Goal: Task Accomplishment & Management: Manage account settings

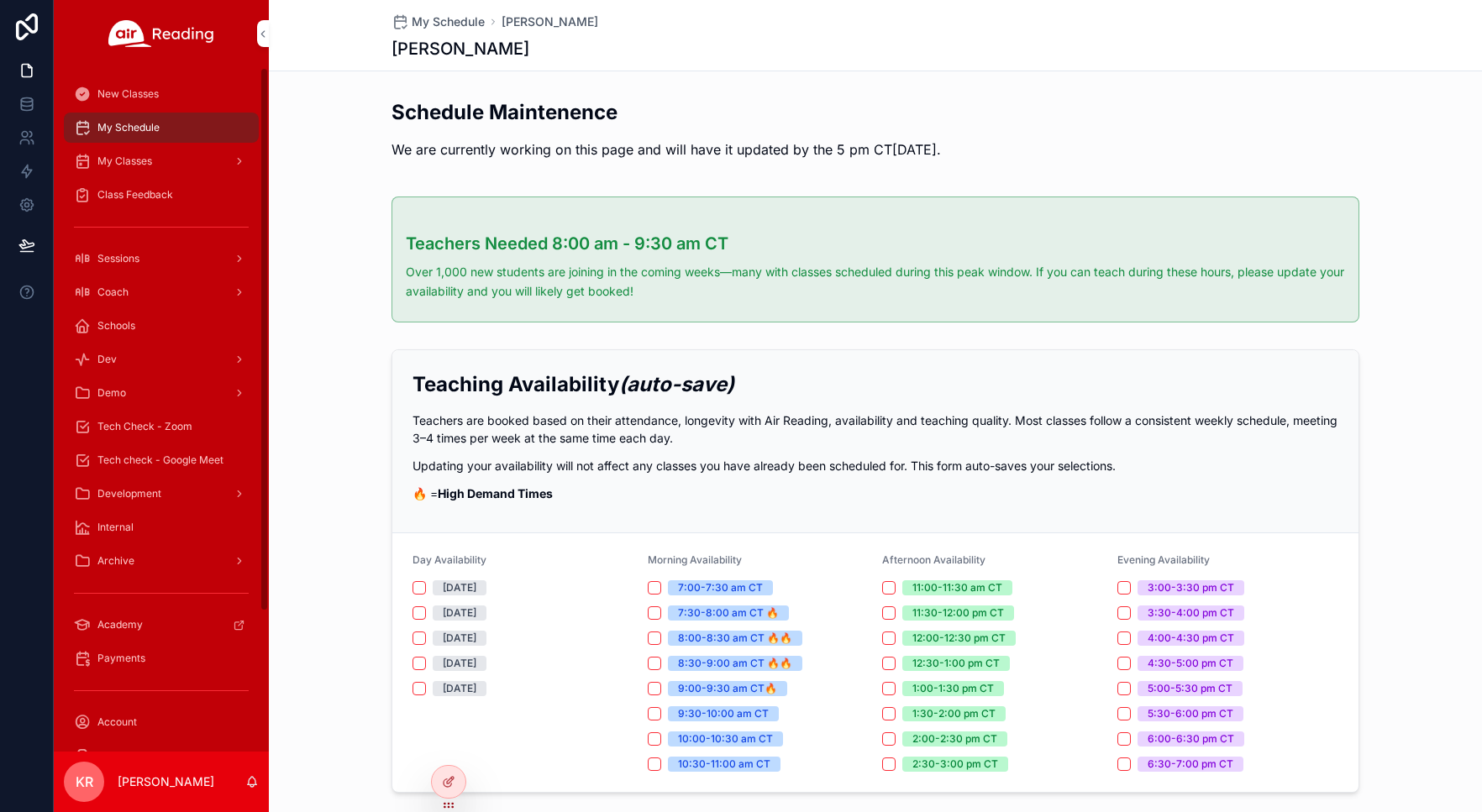
click at [159, 431] on span "Tech Check - Zoom" at bounding box center [144, 427] width 95 height 14
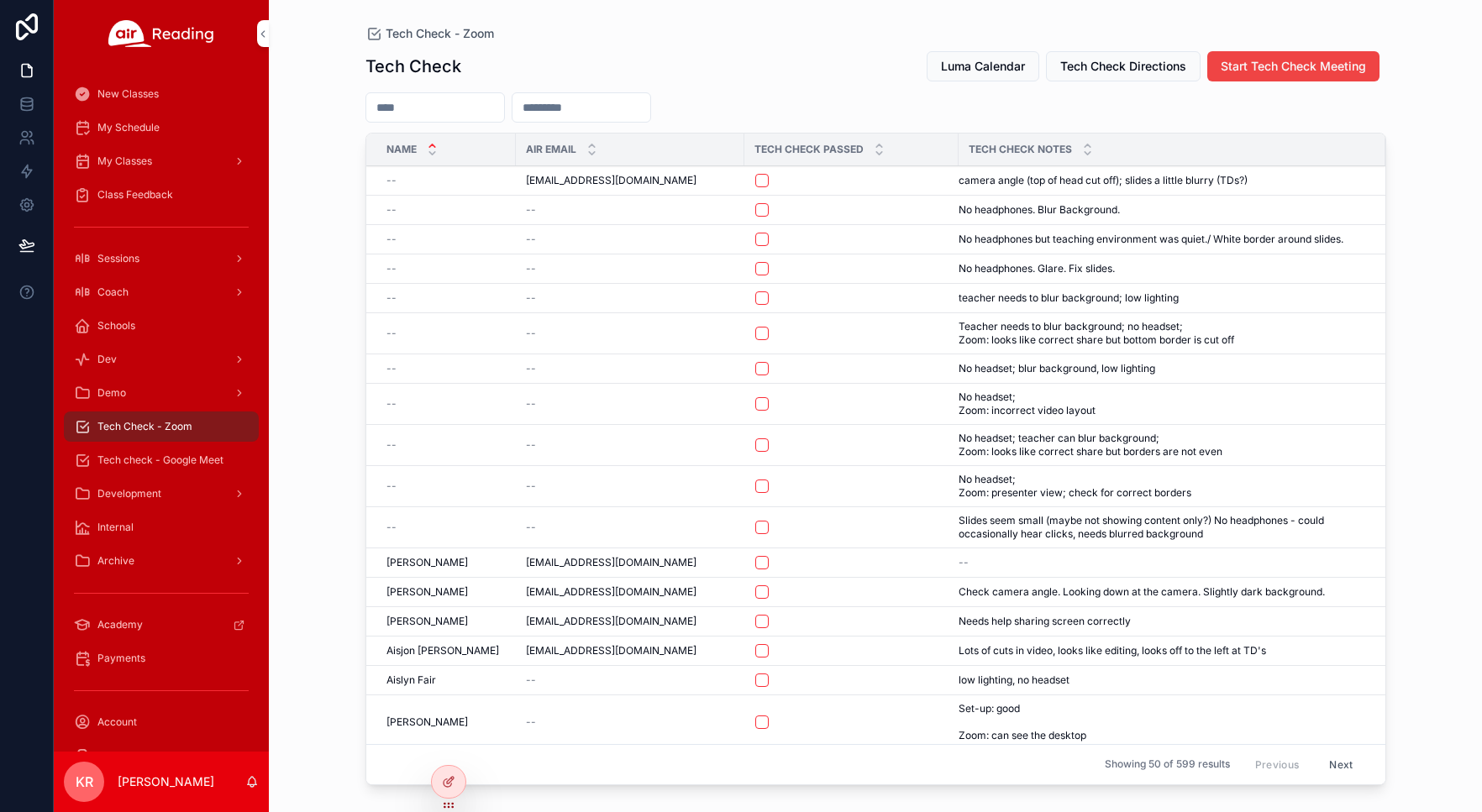
click at [969, 75] on button "Luma Calendar" at bounding box center [983, 66] width 113 height 30
click at [1011, 65] on span "Luma Calendar" at bounding box center [983, 66] width 84 height 17
click at [150, 126] on span "My Schedule" at bounding box center [128, 127] width 62 height 14
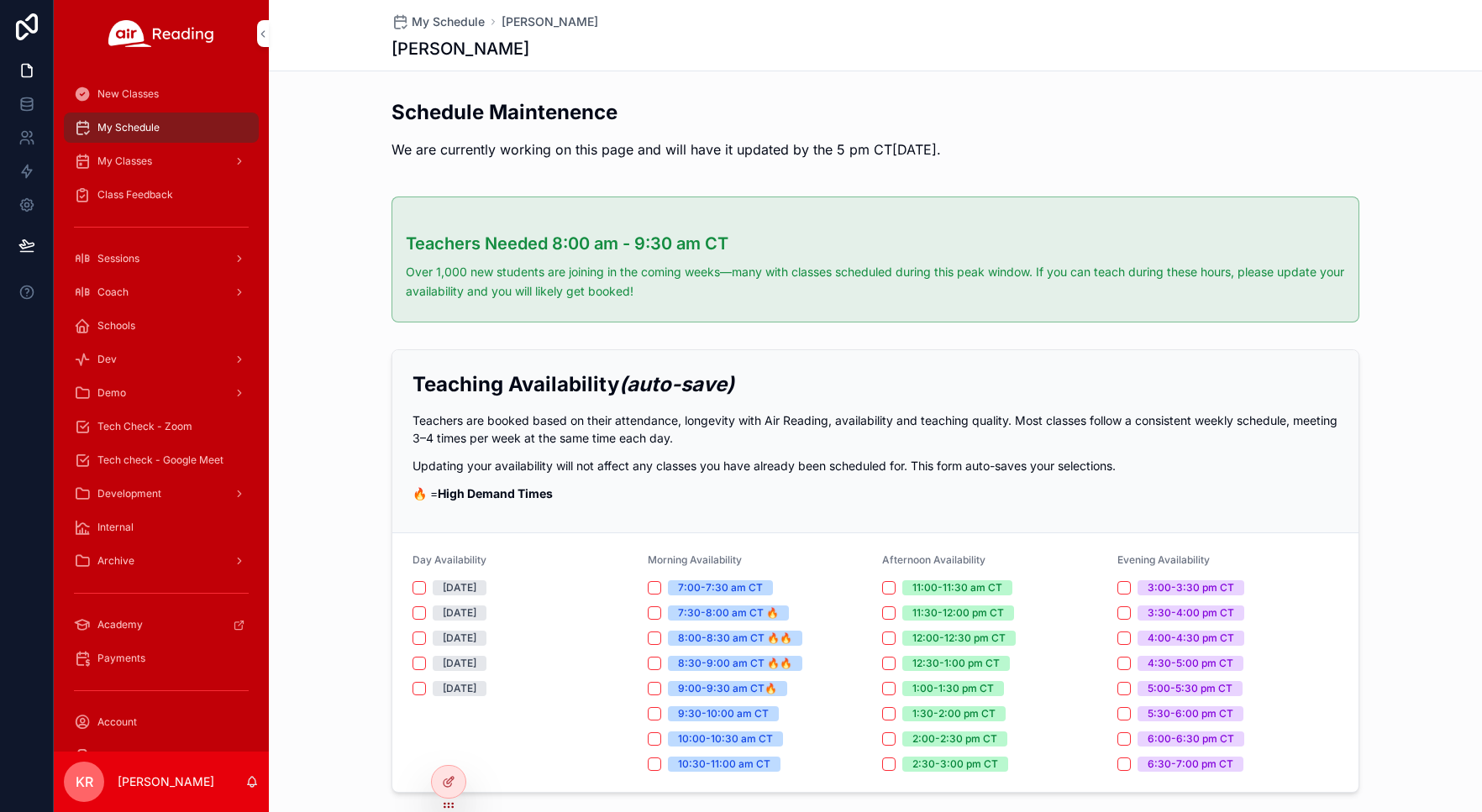
click at [0, 0] on icon at bounding box center [0, 0] width 0 height 0
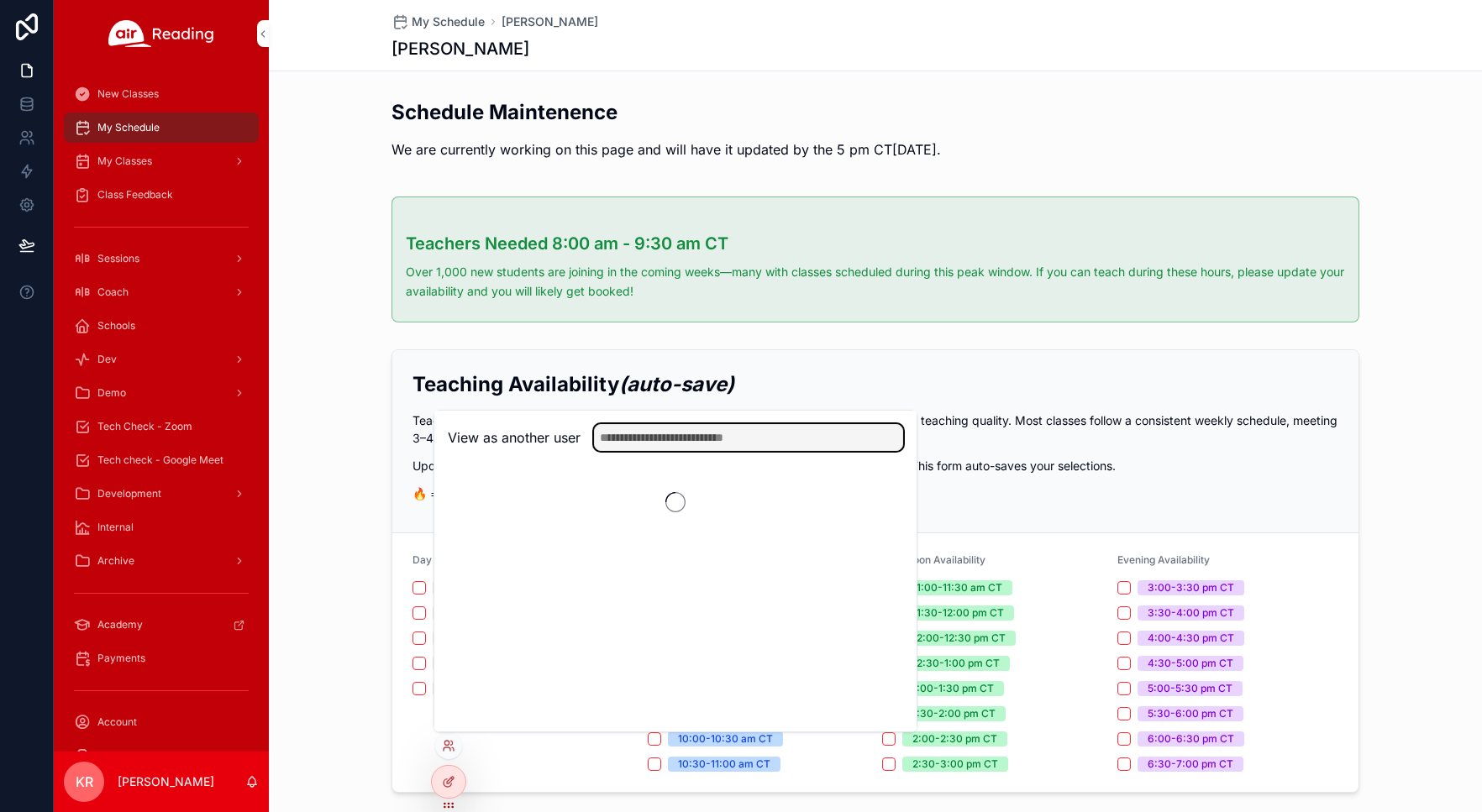
click at [738, 433] on input "text" at bounding box center [748, 437] width 309 height 26
type input "*******"
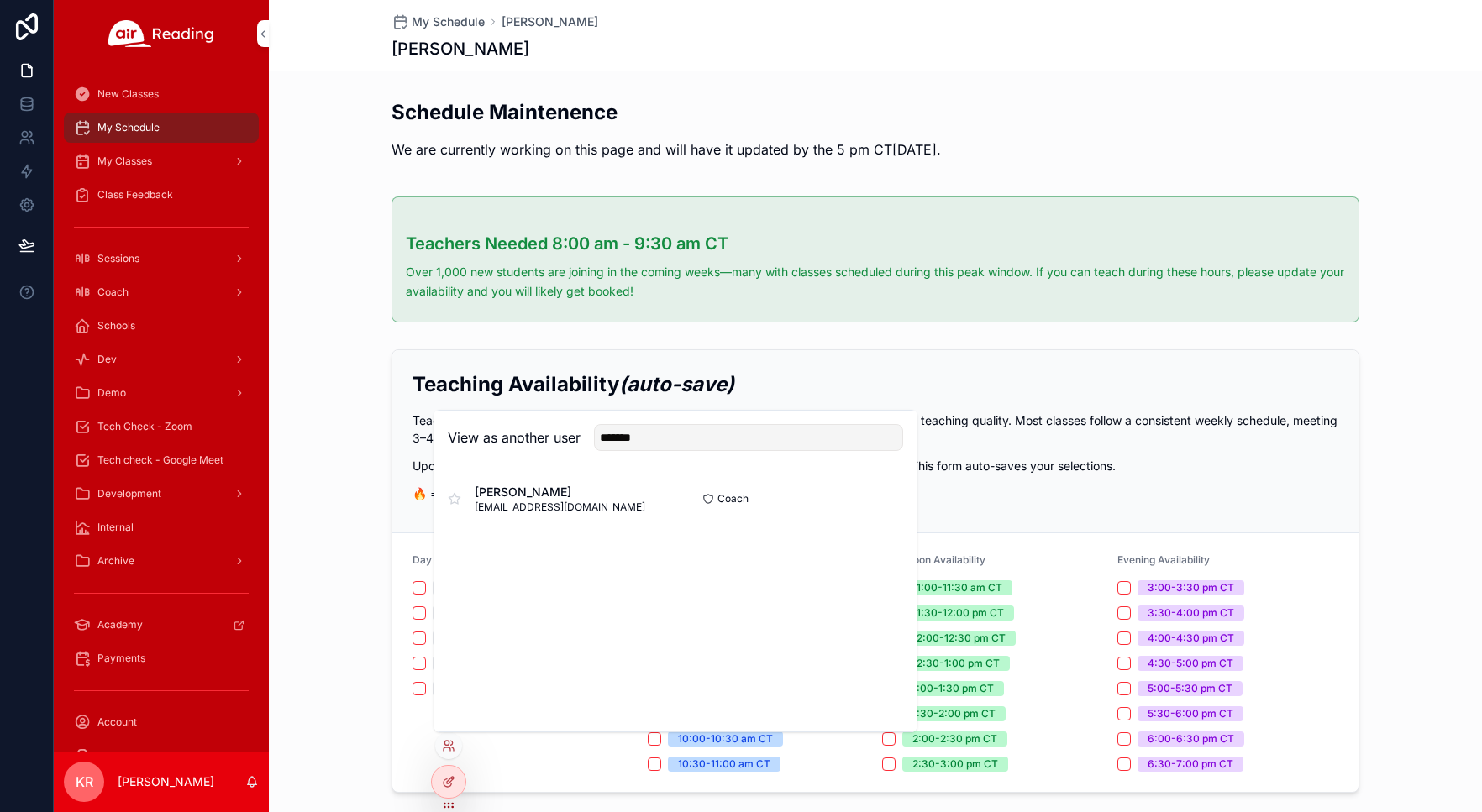
click at [0, 0] on button "Select" at bounding box center [0, 0] width 0 height 0
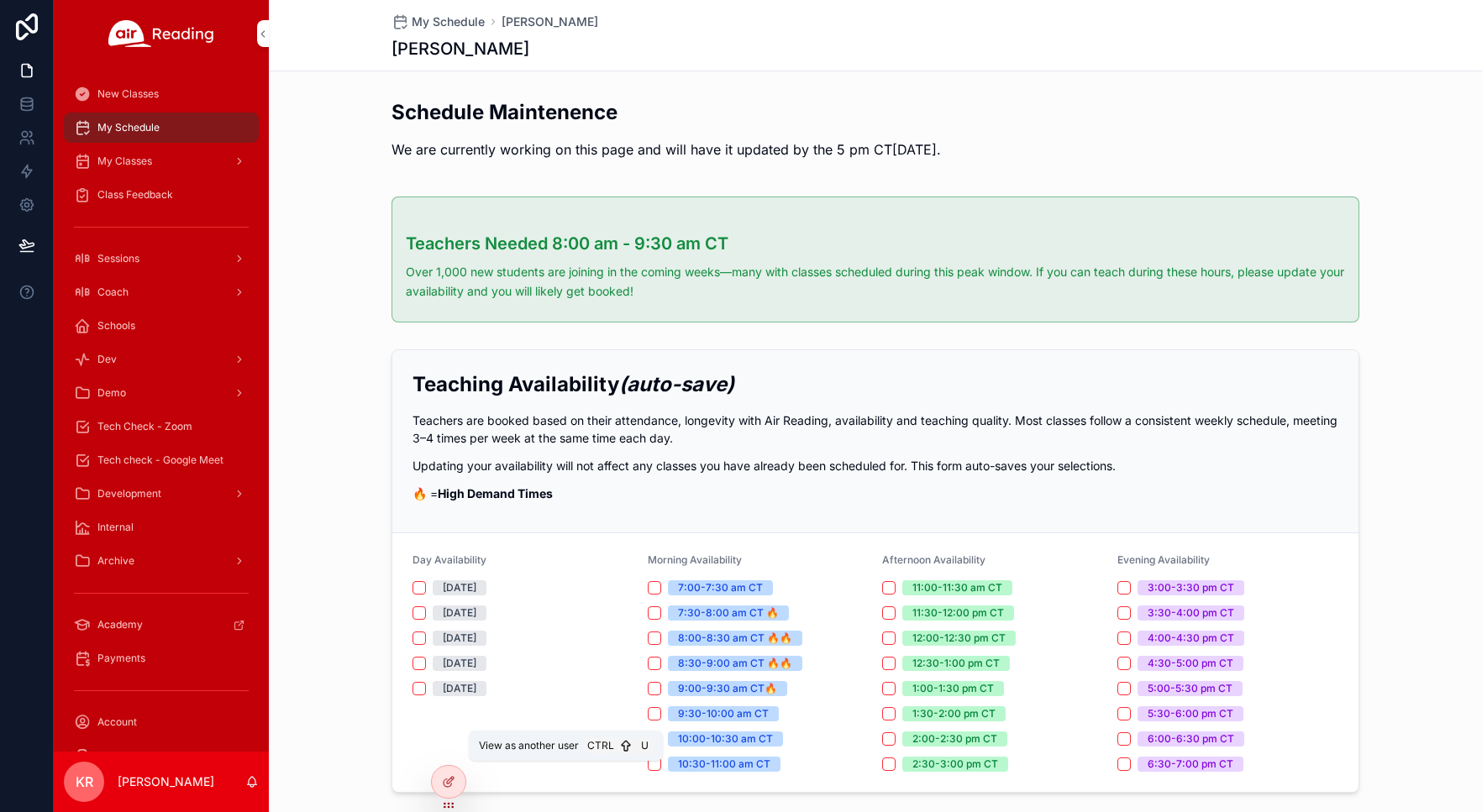
click at [0, 0] on icon at bounding box center [0, 0] width 0 height 0
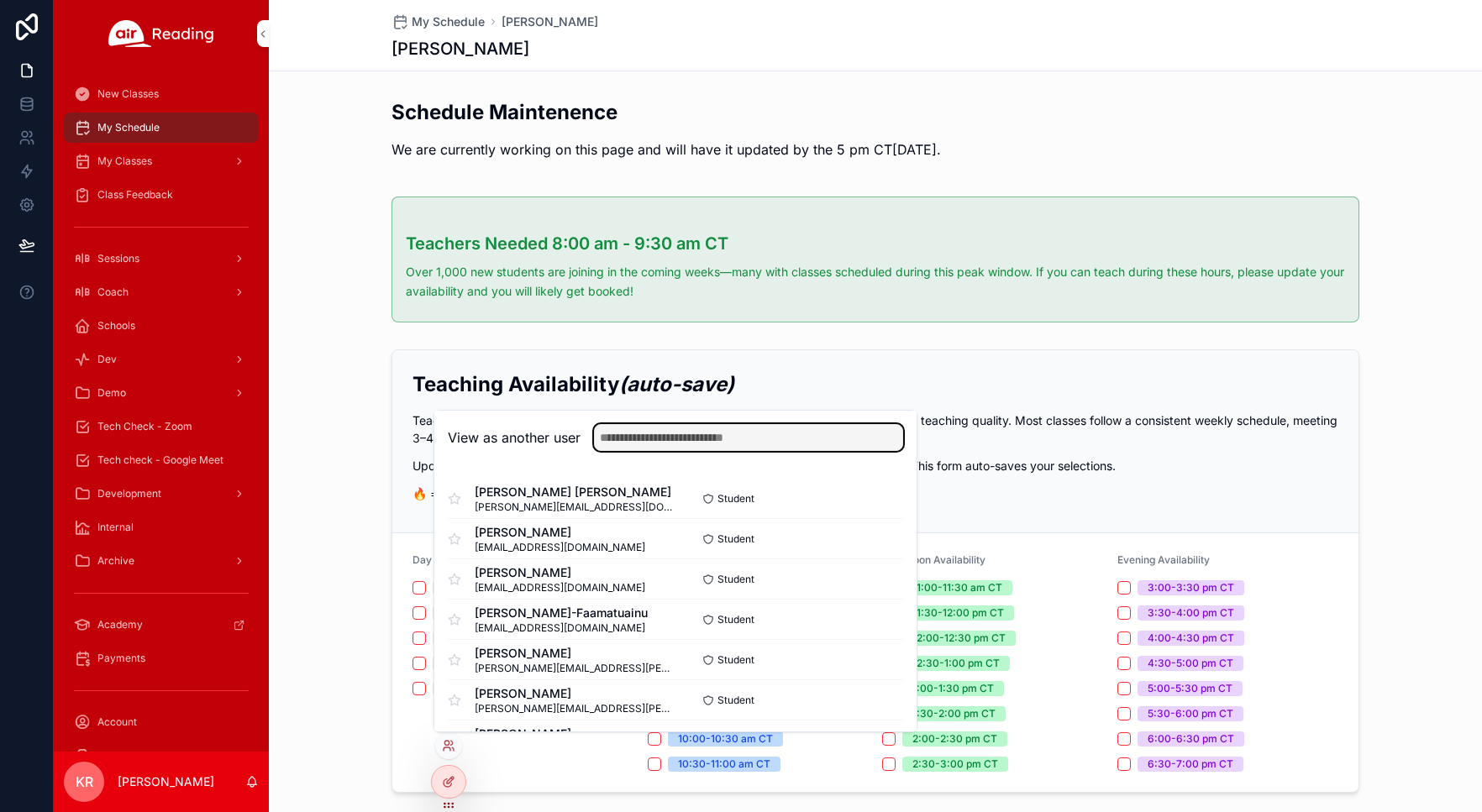
click at [641, 431] on input "text" at bounding box center [748, 437] width 309 height 26
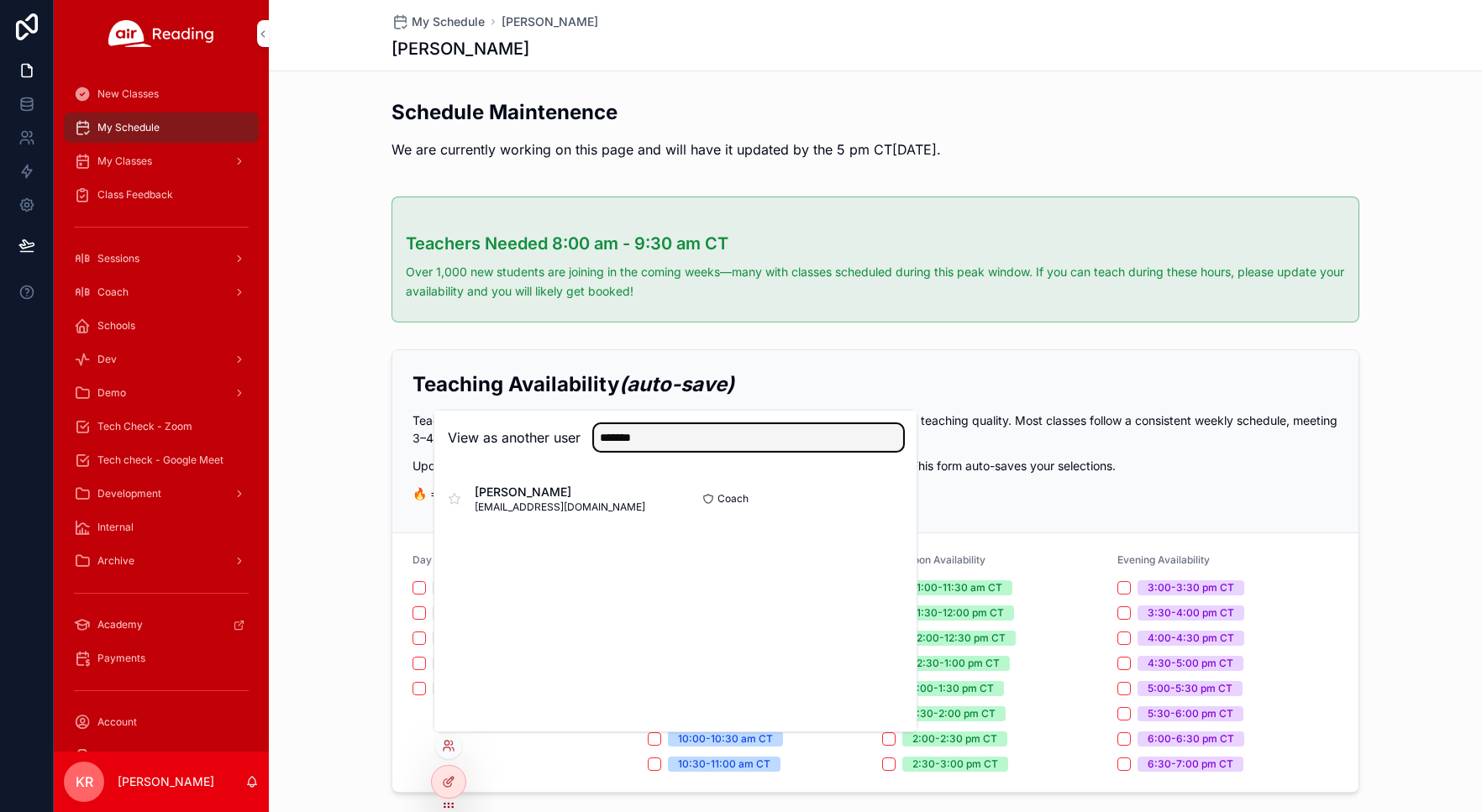
type input "*******"
click at [0, 0] on button "Select" at bounding box center [0, 0] width 0 height 0
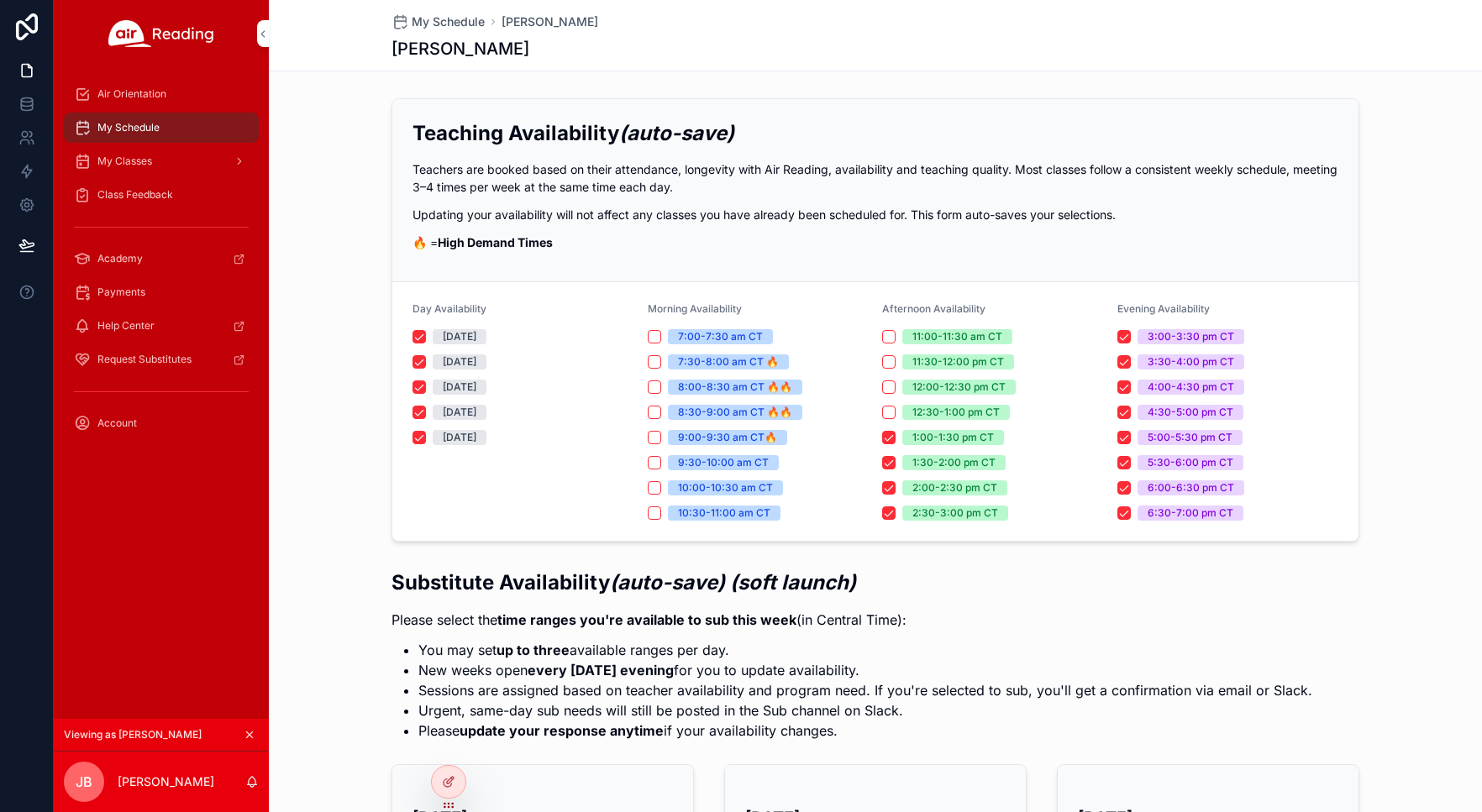
click at [143, 165] on span "My Classes" at bounding box center [125, 162] width 55 height 14
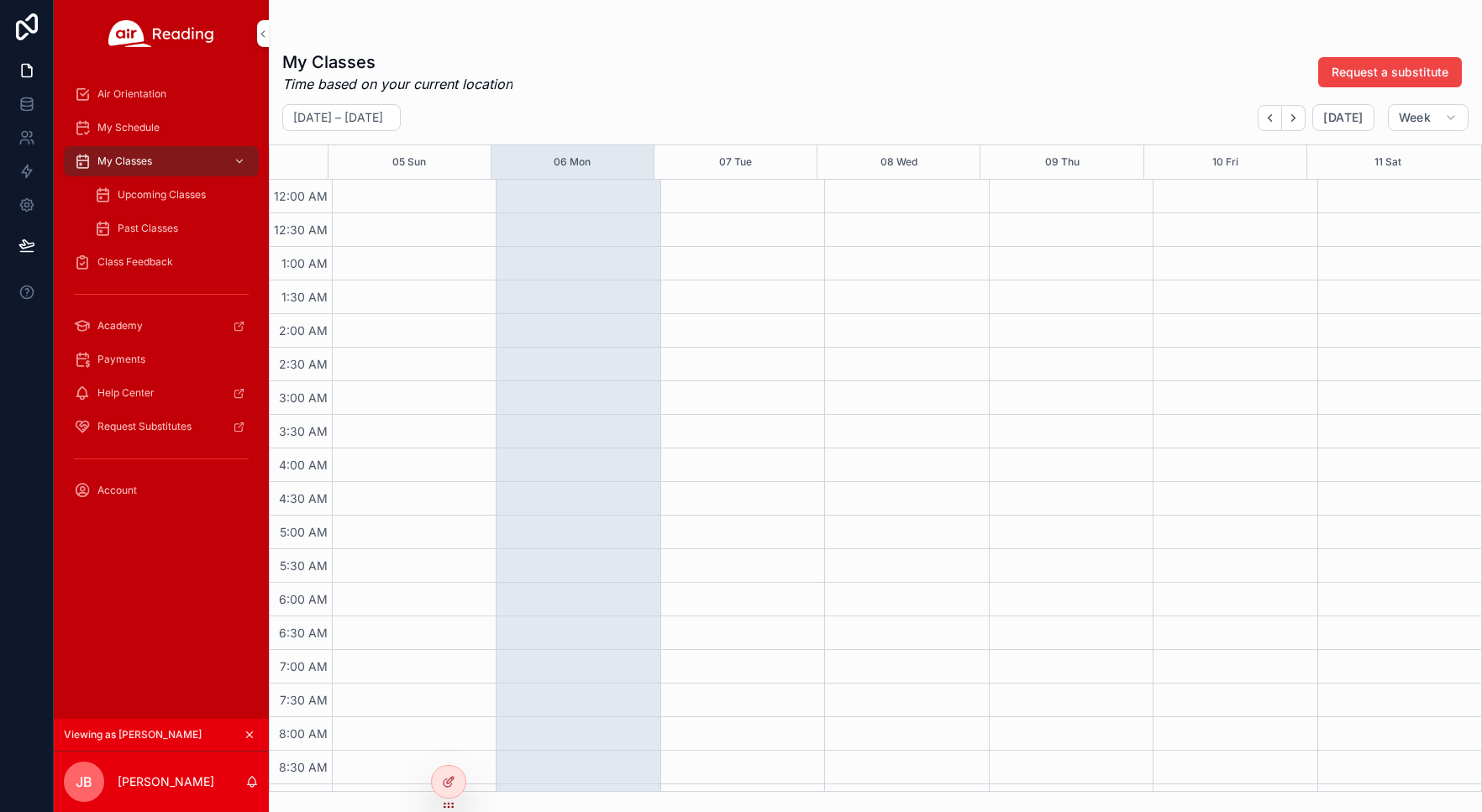
click at [146, 197] on span "Upcoming Classes" at bounding box center [162, 195] width 88 height 14
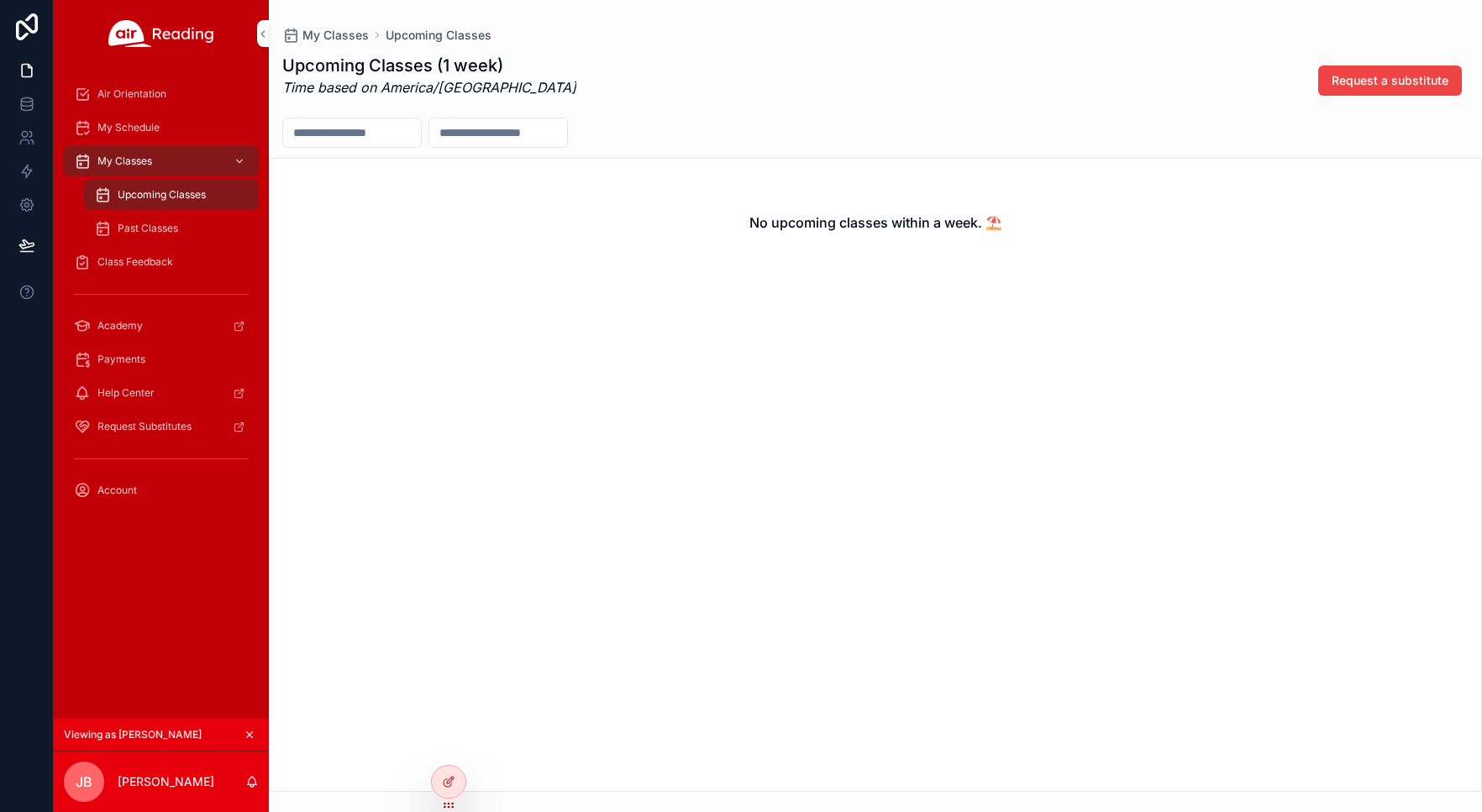
click at [254, 735] on icon "scrollable content" at bounding box center [249, 735] width 12 height 12
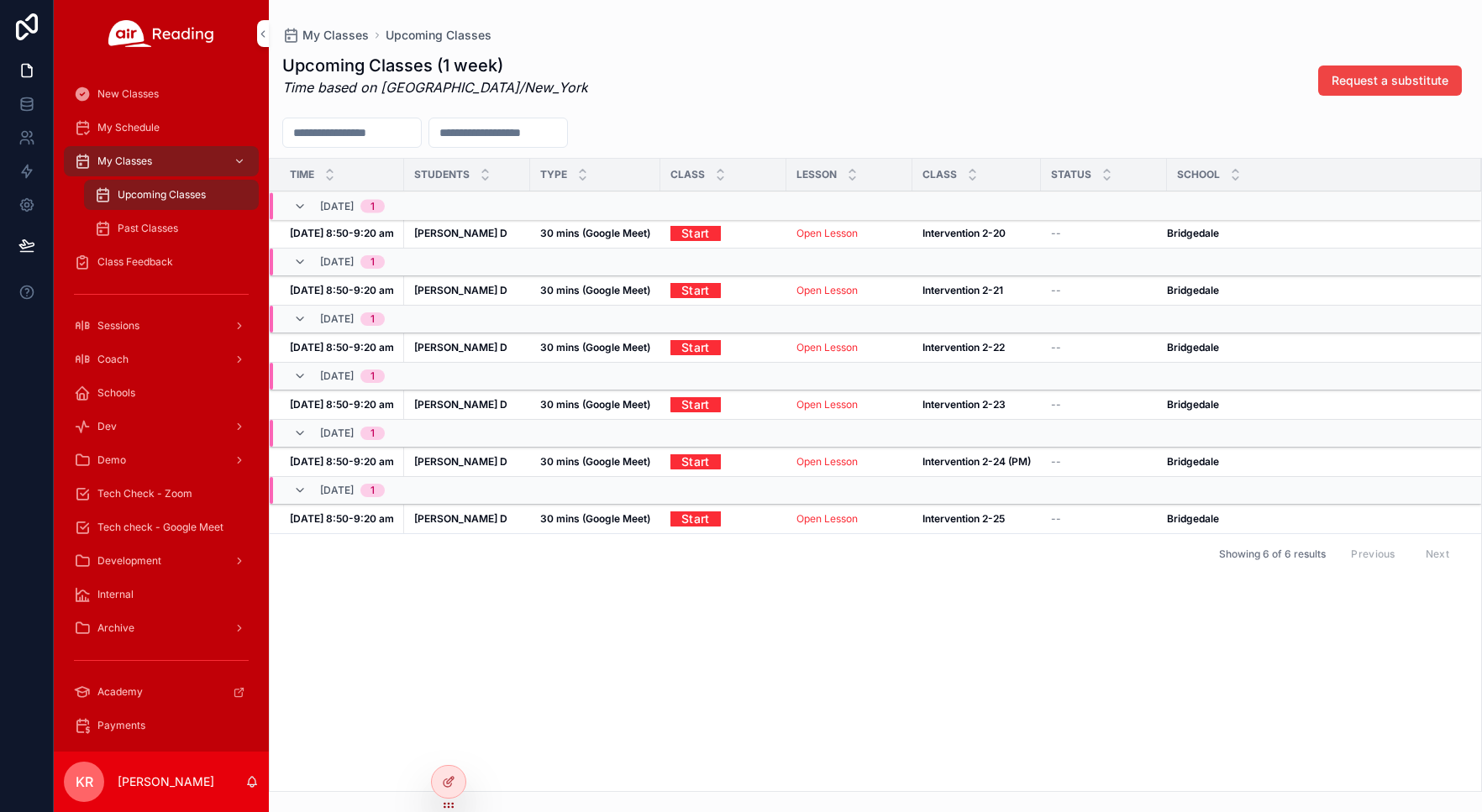
click at [173, 496] on span "Tech Check - Zoom" at bounding box center [144, 494] width 95 height 14
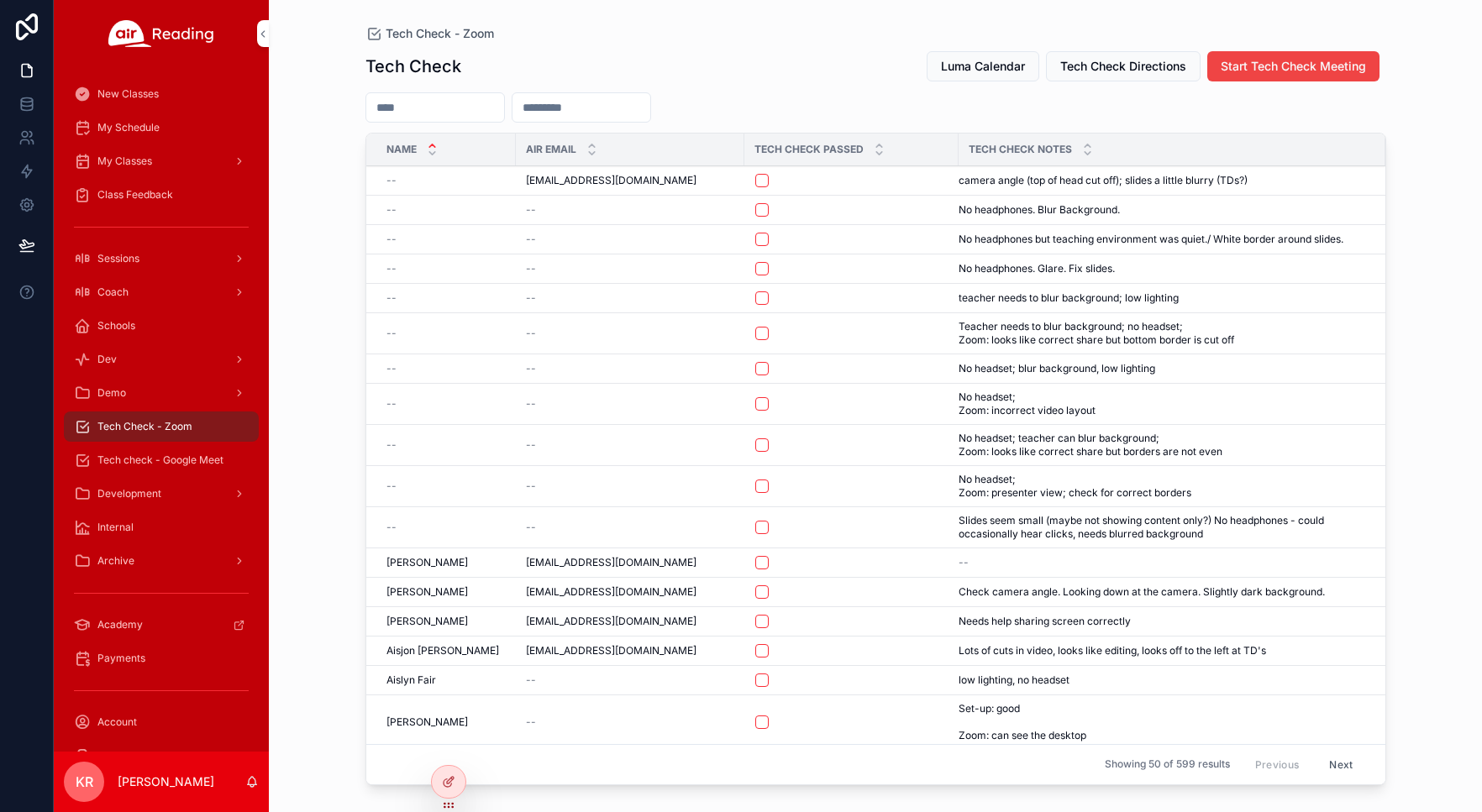
click at [998, 69] on span "Luma Calendar" at bounding box center [983, 66] width 84 height 17
click at [134, 296] on div "Coach" at bounding box center [161, 291] width 175 height 26
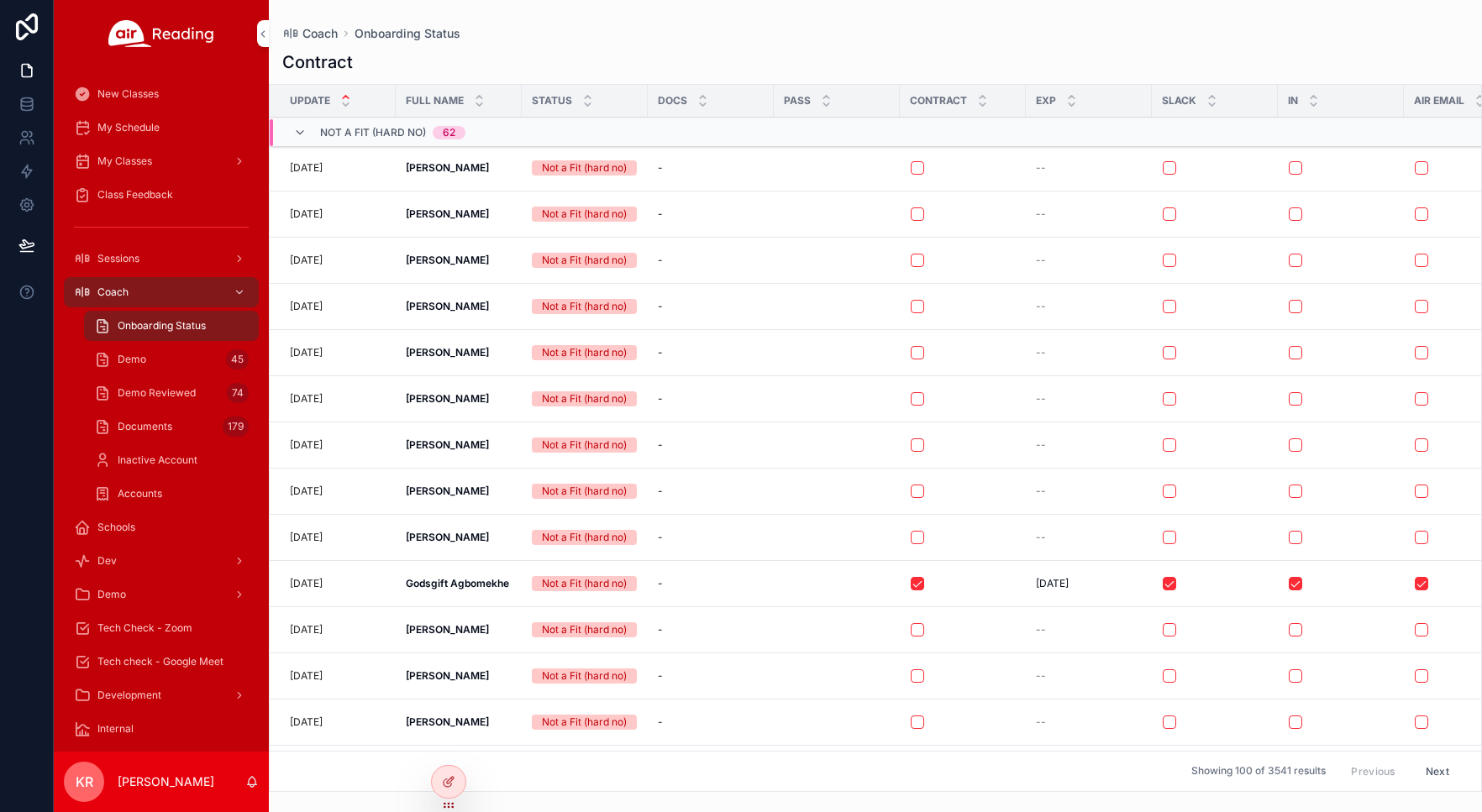
click at [154, 363] on div "Demo 45" at bounding box center [172, 359] width 155 height 26
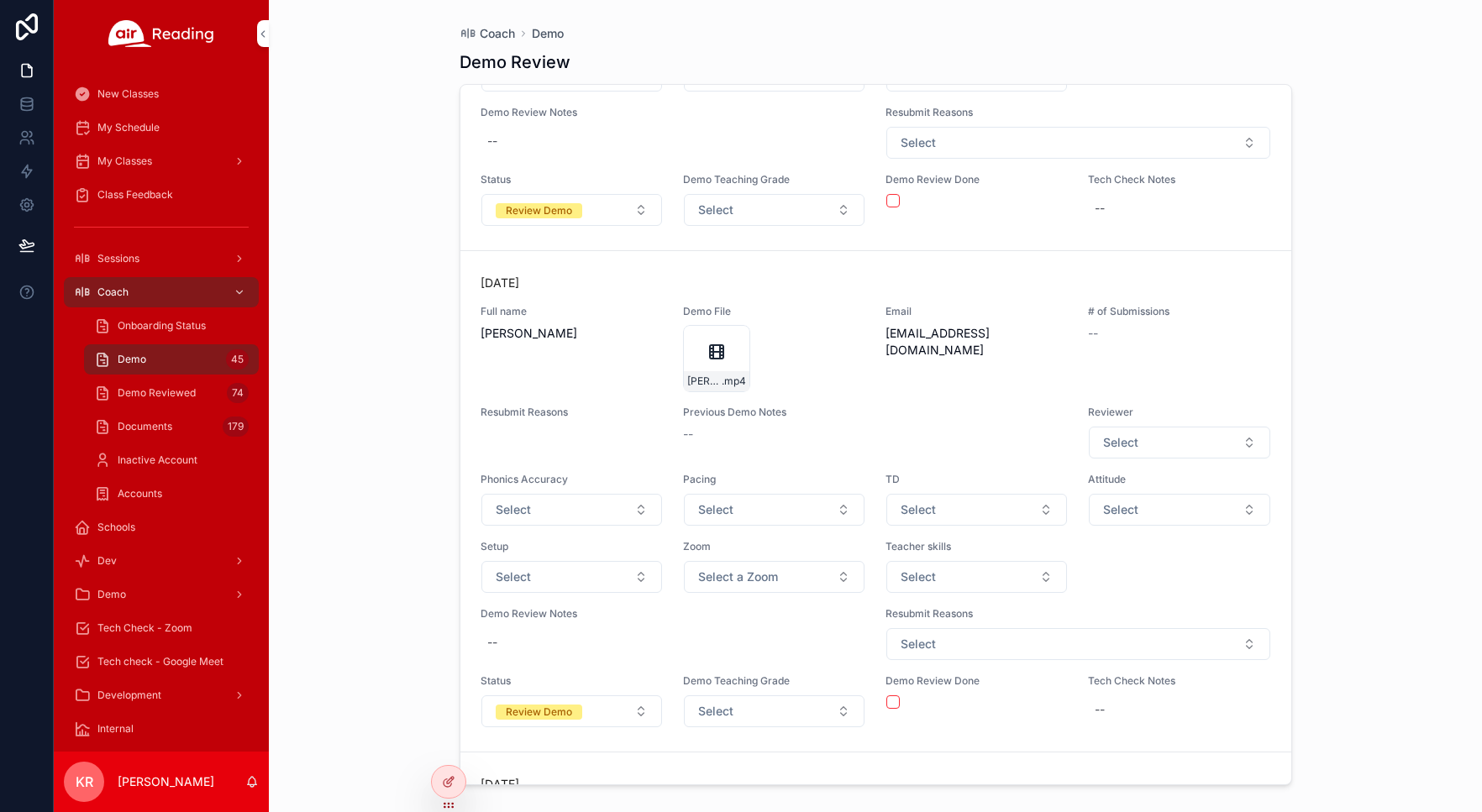
scroll to position [20383, 0]
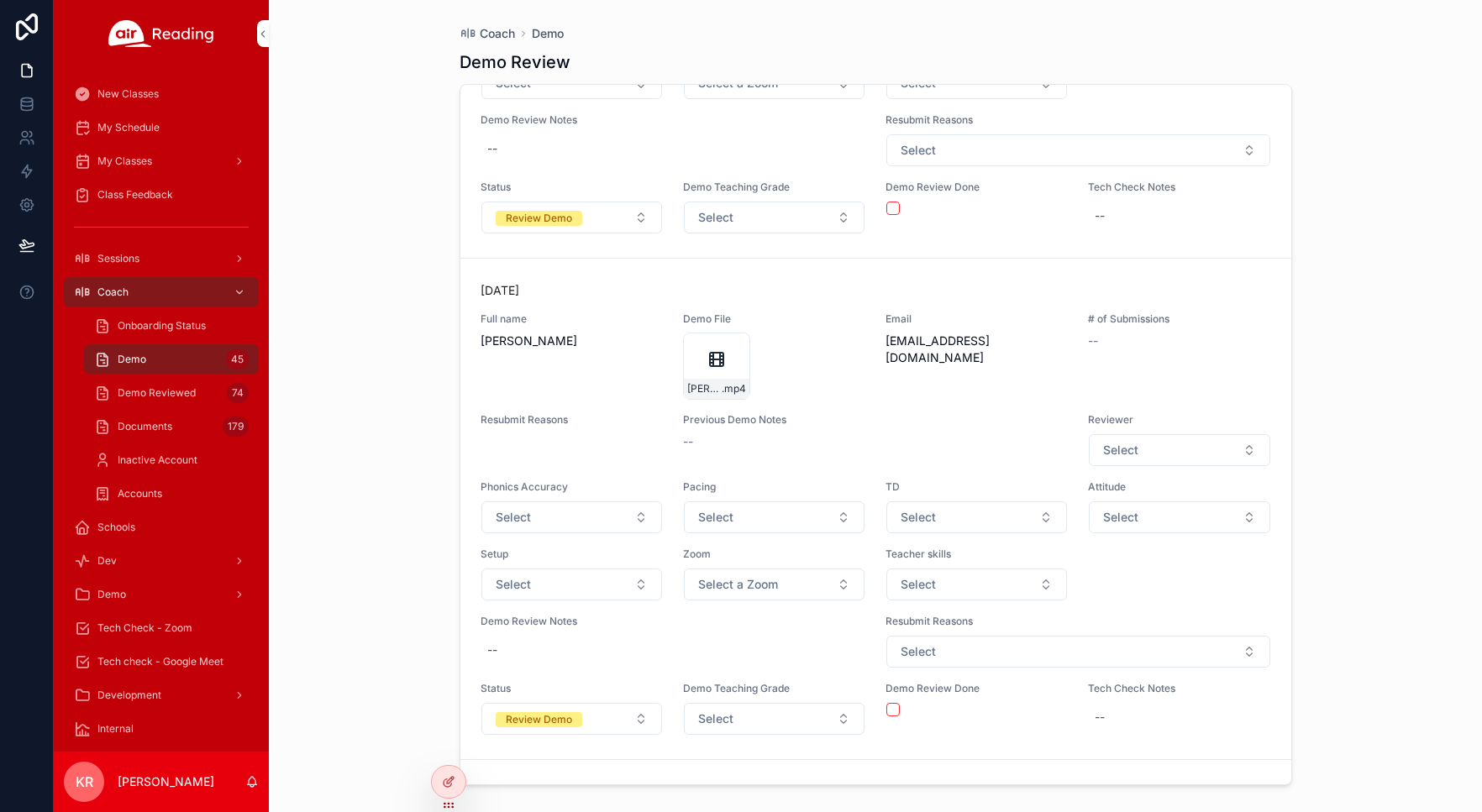
click at [402, 504] on div "Coach Demo Demo Review Yesterday Full name Yolanda Ruiz Demo File YolandaRuiz .…" at bounding box center [875, 406] width 1213 height 812
click at [142, 626] on span "Tech Check - Zoom" at bounding box center [144, 629] width 95 height 14
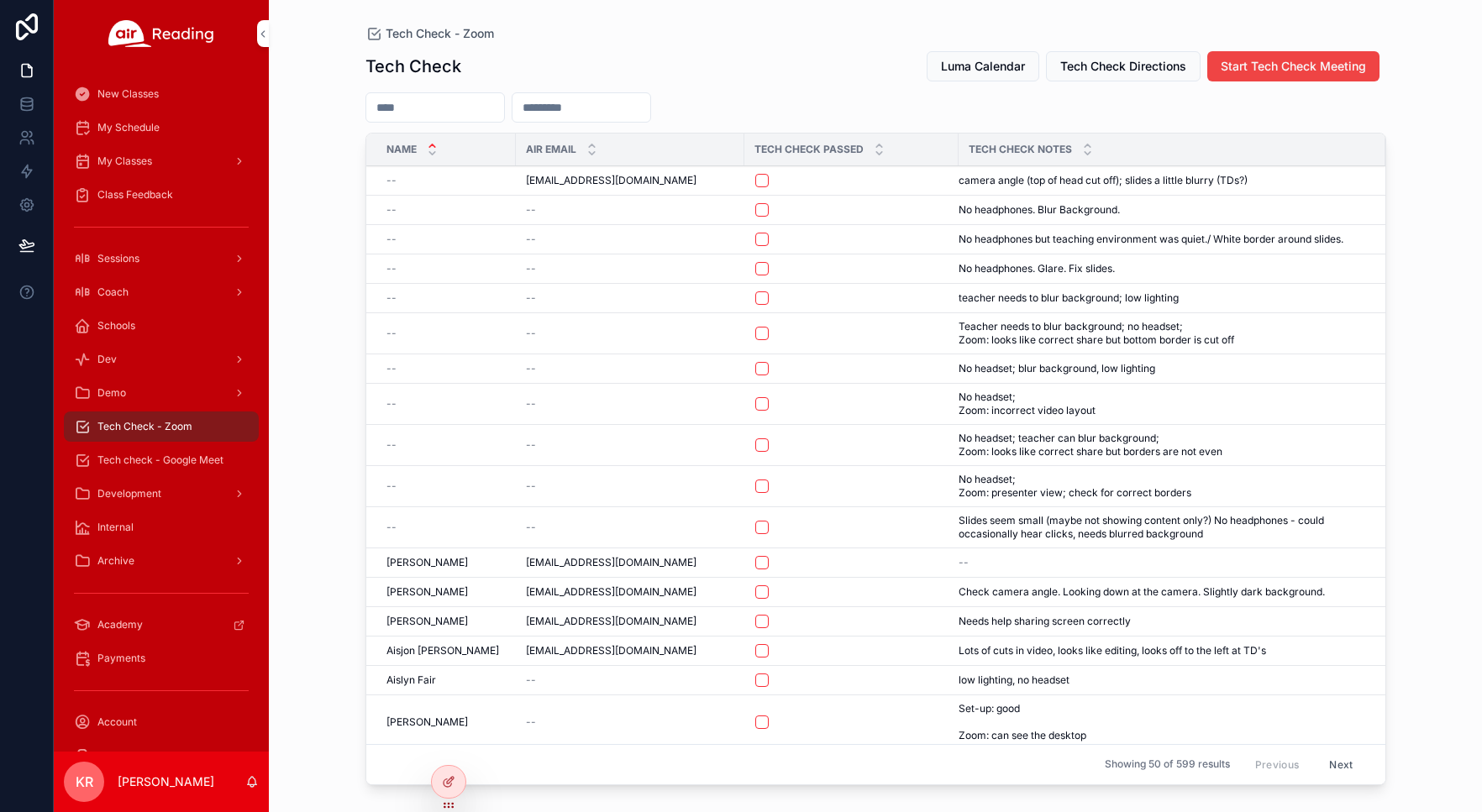
click at [970, 64] on span "Luma Calendar" at bounding box center [983, 66] width 84 height 17
click at [128, 131] on span "My Schedule" at bounding box center [128, 127] width 62 height 14
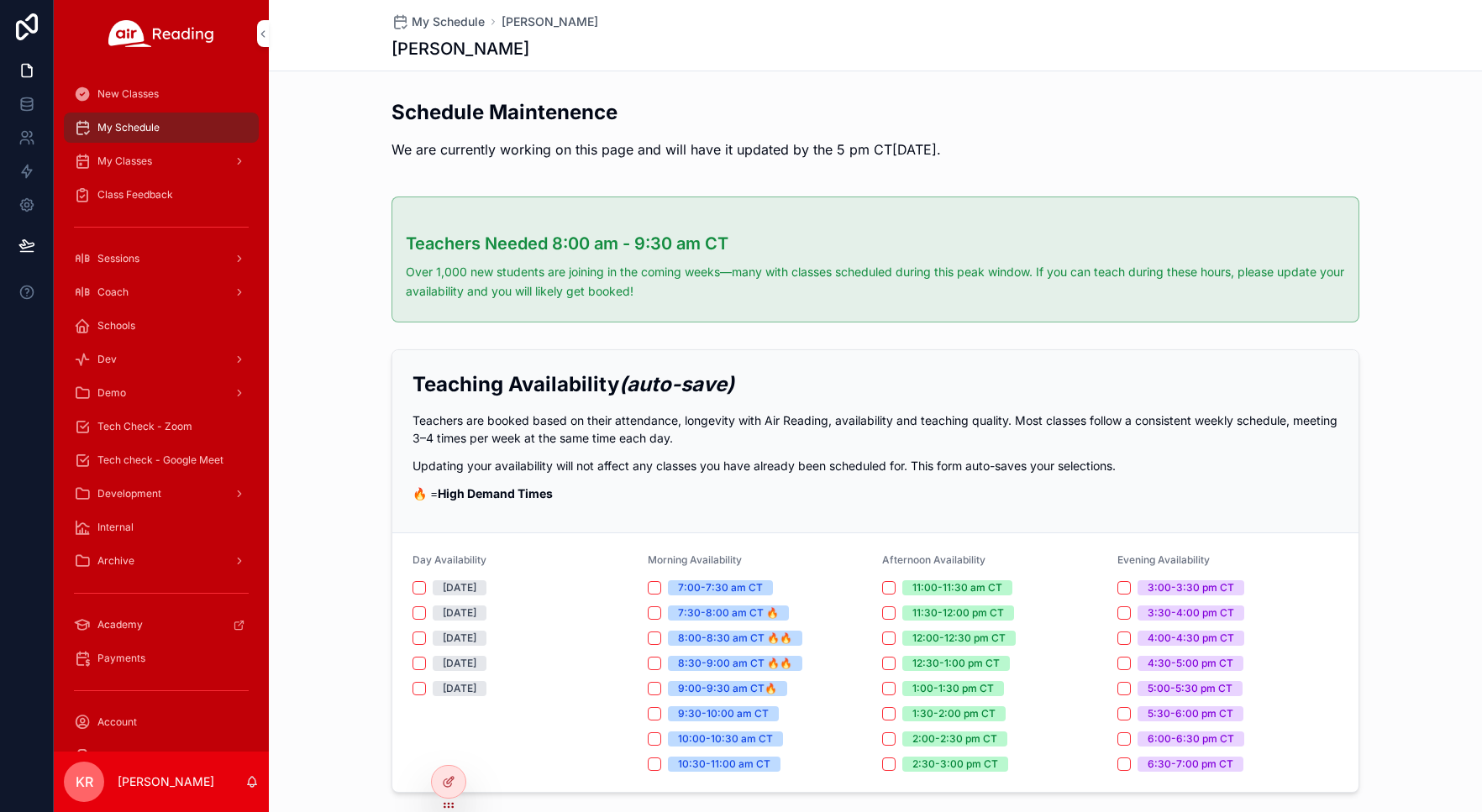
click at [0, 0] on icon at bounding box center [0, 0] width 0 height 0
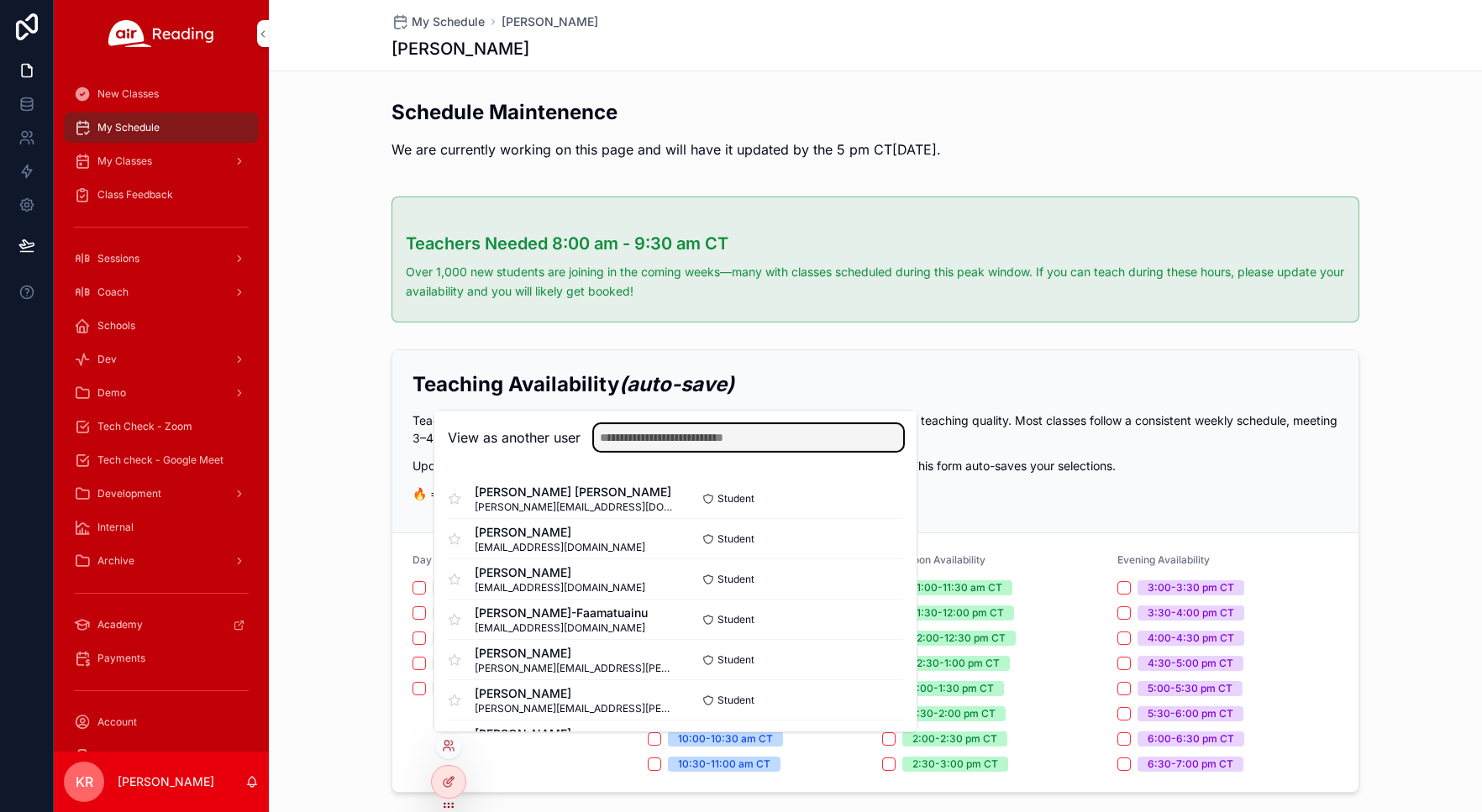
click at [607, 444] on input "text" at bounding box center [748, 437] width 309 height 26
type input "******"
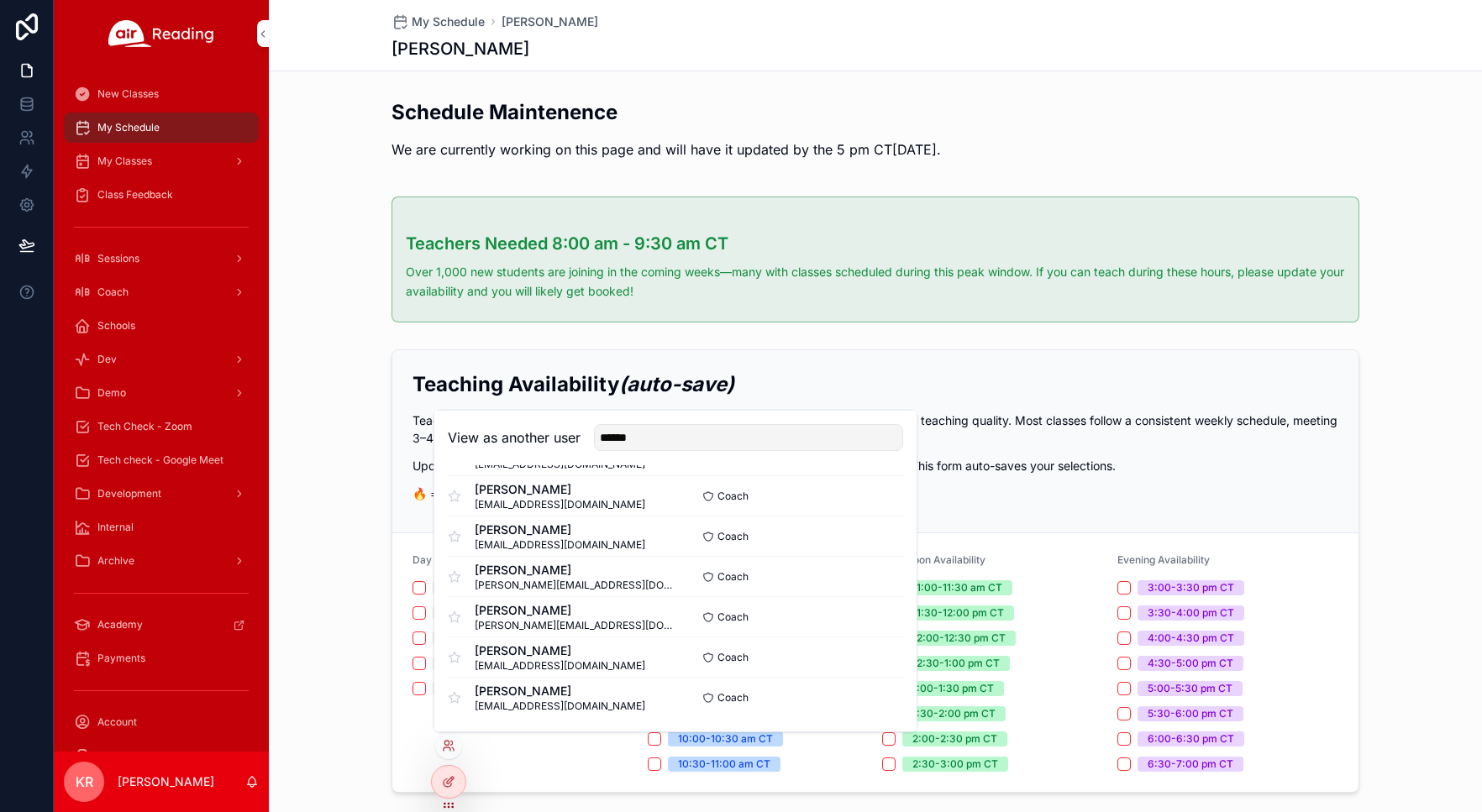
click at [0, 0] on button "Select" at bounding box center [0, 0] width 0 height 0
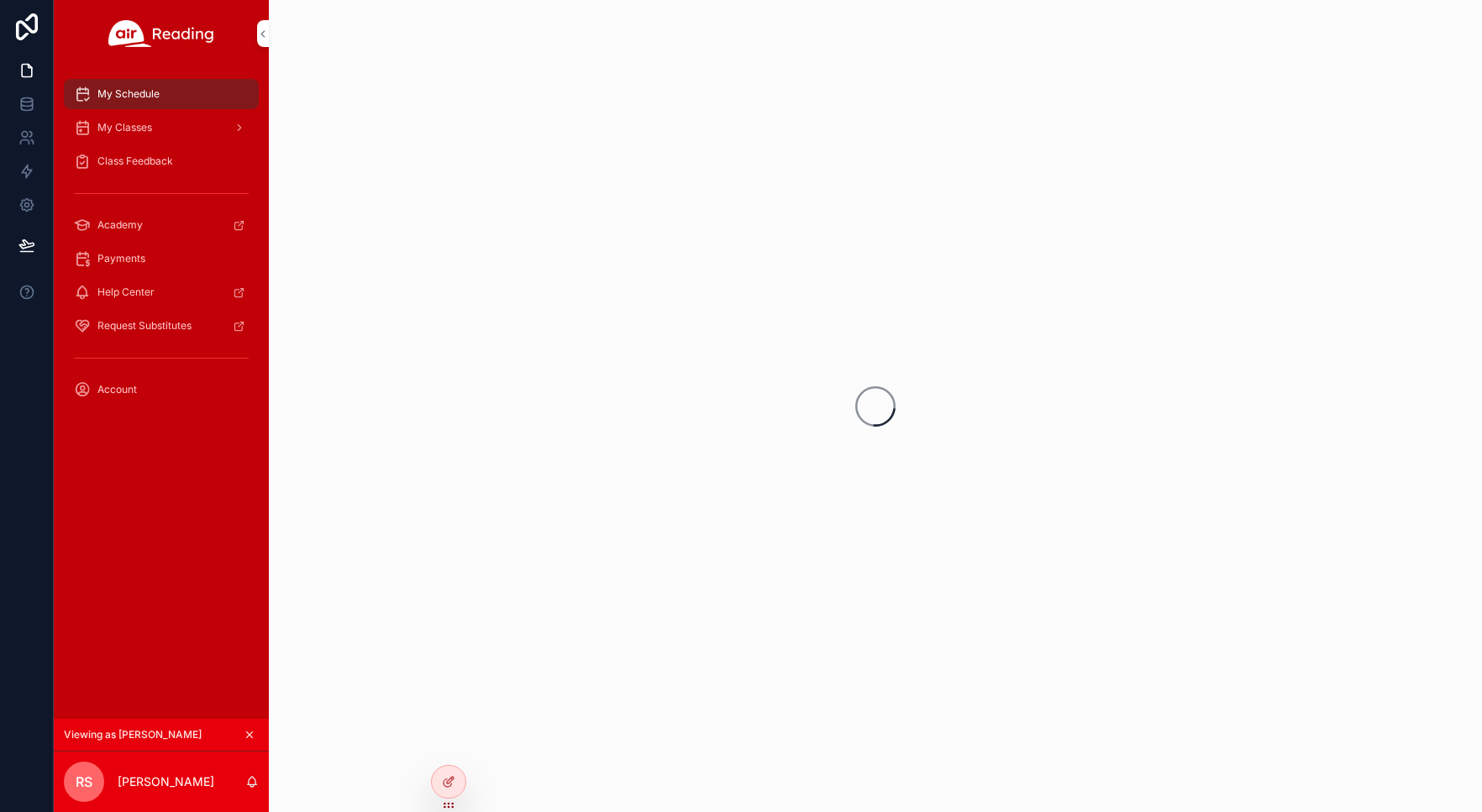
click at [153, 136] on div "My Classes" at bounding box center [161, 127] width 175 height 26
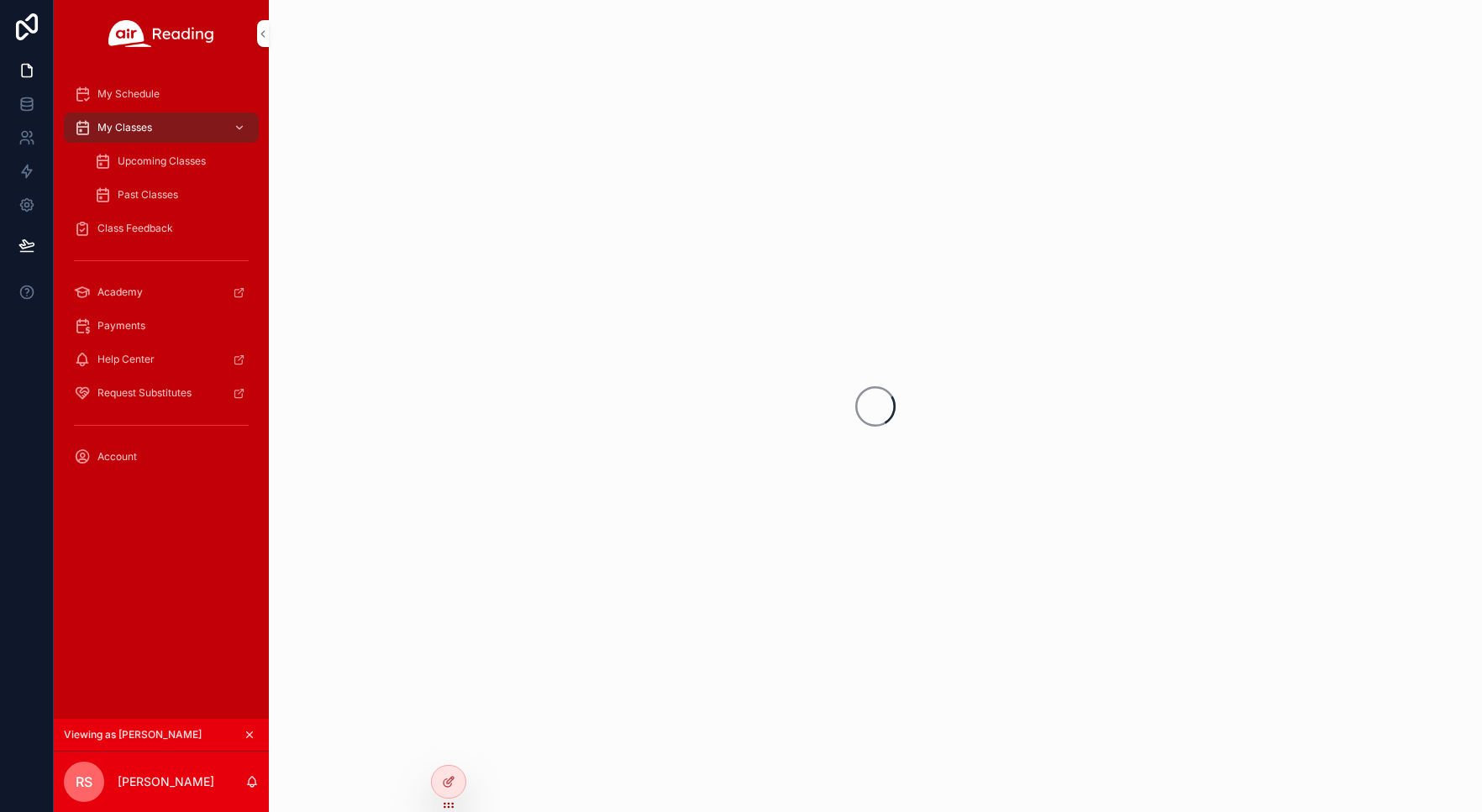
click at [152, 163] on span "Upcoming Classes" at bounding box center [162, 162] width 88 height 14
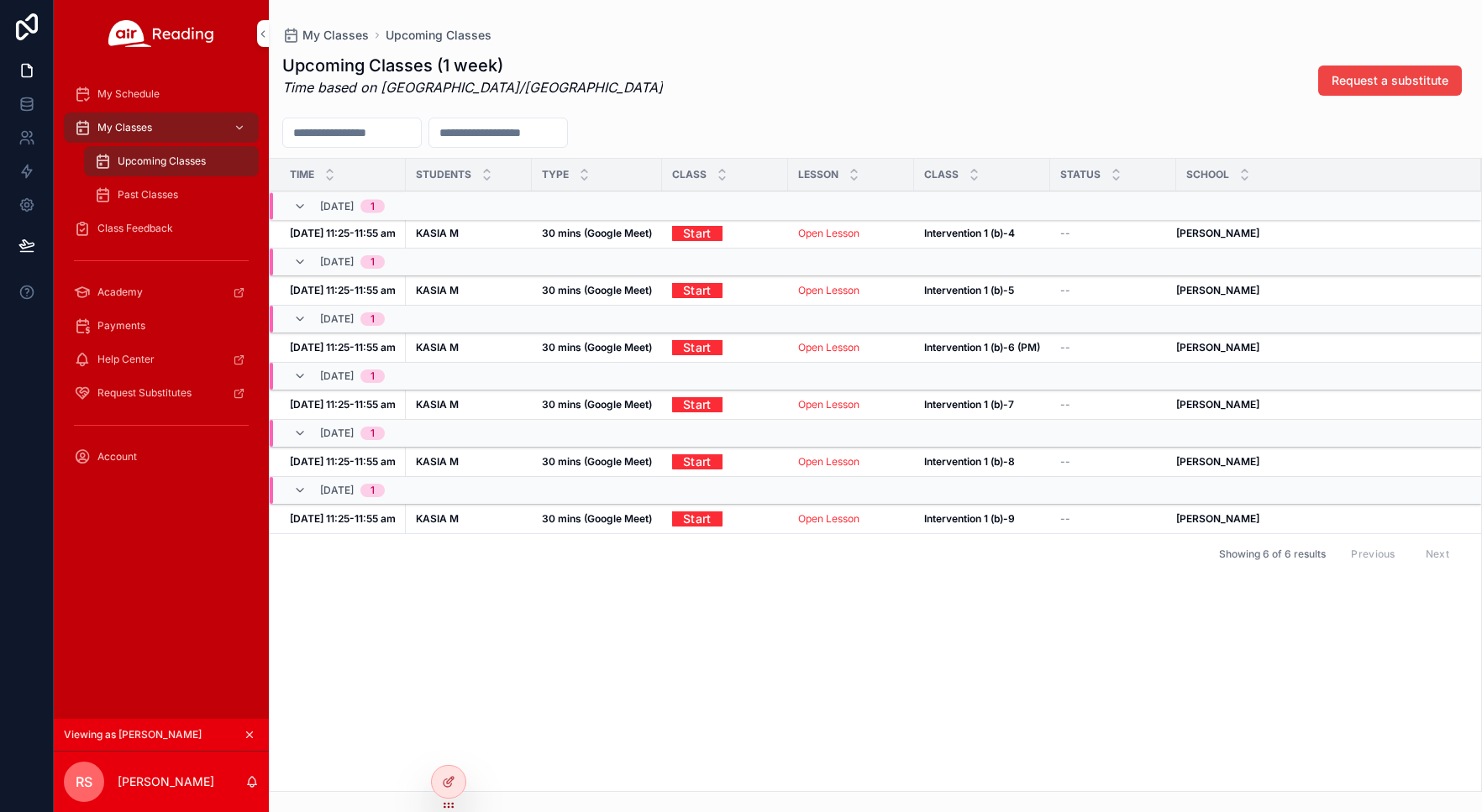
click at [595, 654] on div "Time Students Type Class Lesson Class Status School 10/07, Tue 1 Oct 7, 11:25-1…" at bounding box center [875, 475] width 1211 height 633
click at [698, 679] on div "Time Students Type Class Lesson Class Status School 10/07, Tue 1 Oct 7, 11:25-1…" at bounding box center [875, 475] width 1211 height 633
click at [0, 0] on icon at bounding box center [0, 0] width 0 height 0
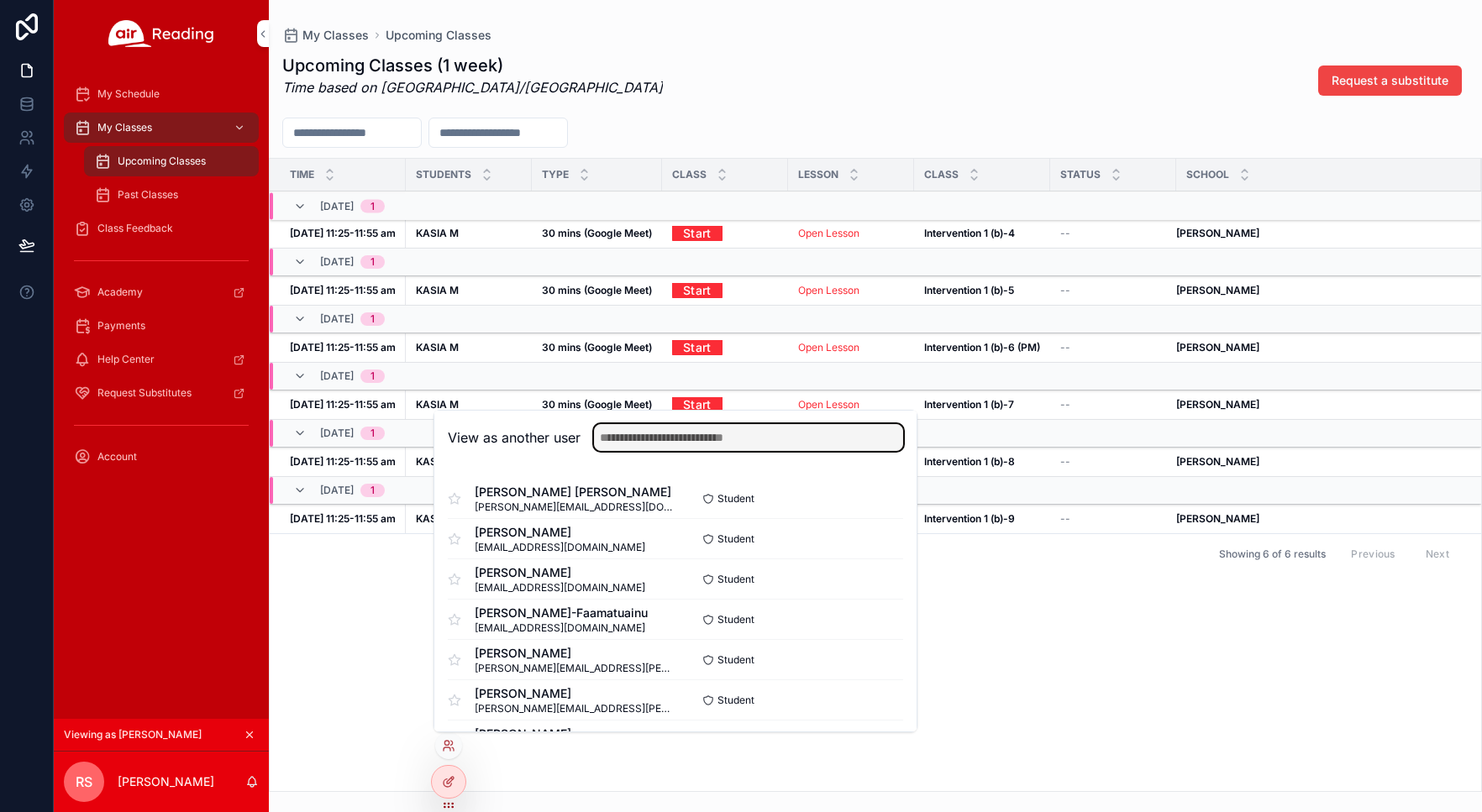
click at [703, 431] on input "text" at bounding box center [748, 437] width 309 height 26
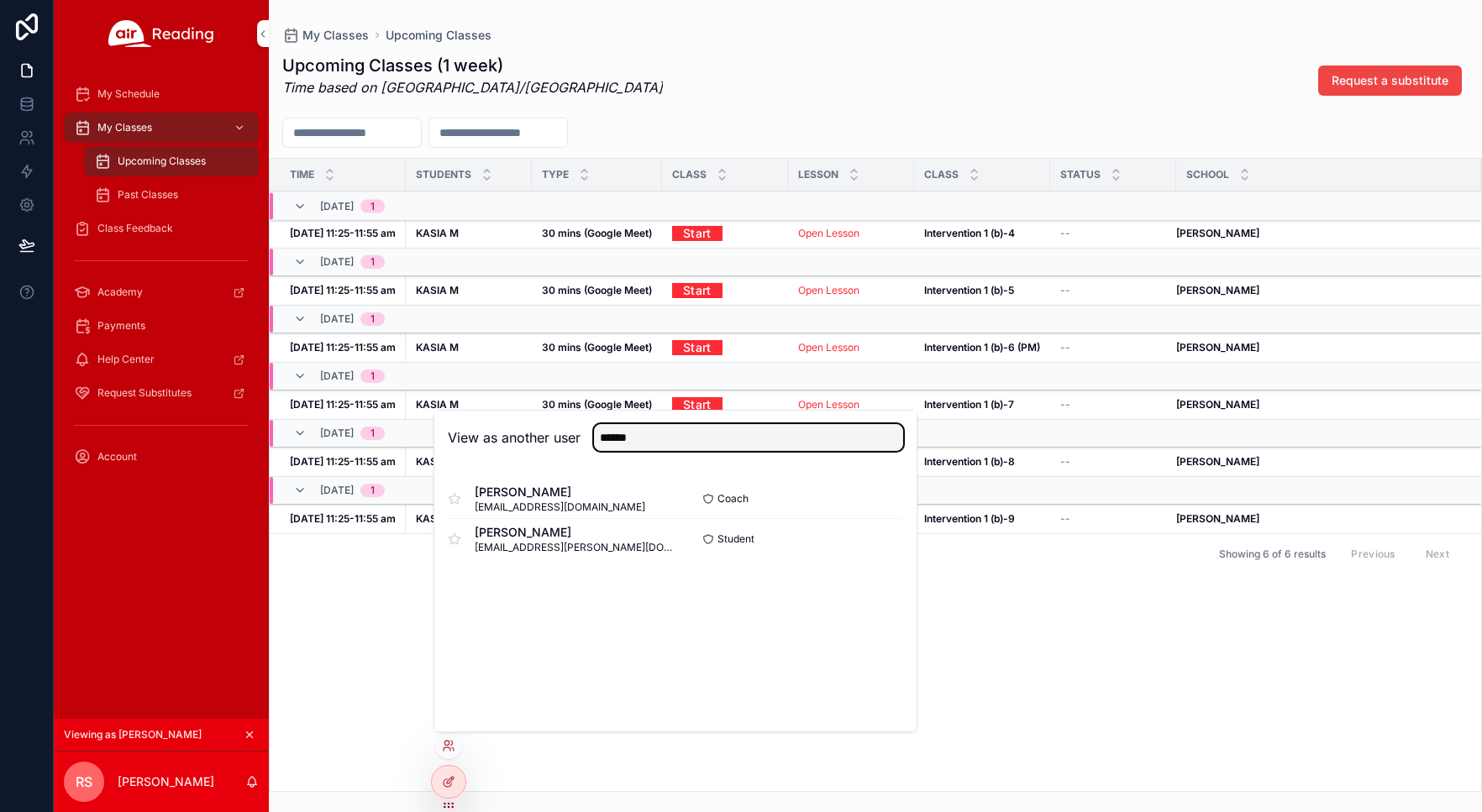
type input "******"
click at [0, 0] on button "Select" at bounding box center [0, 0] width 0 height 0
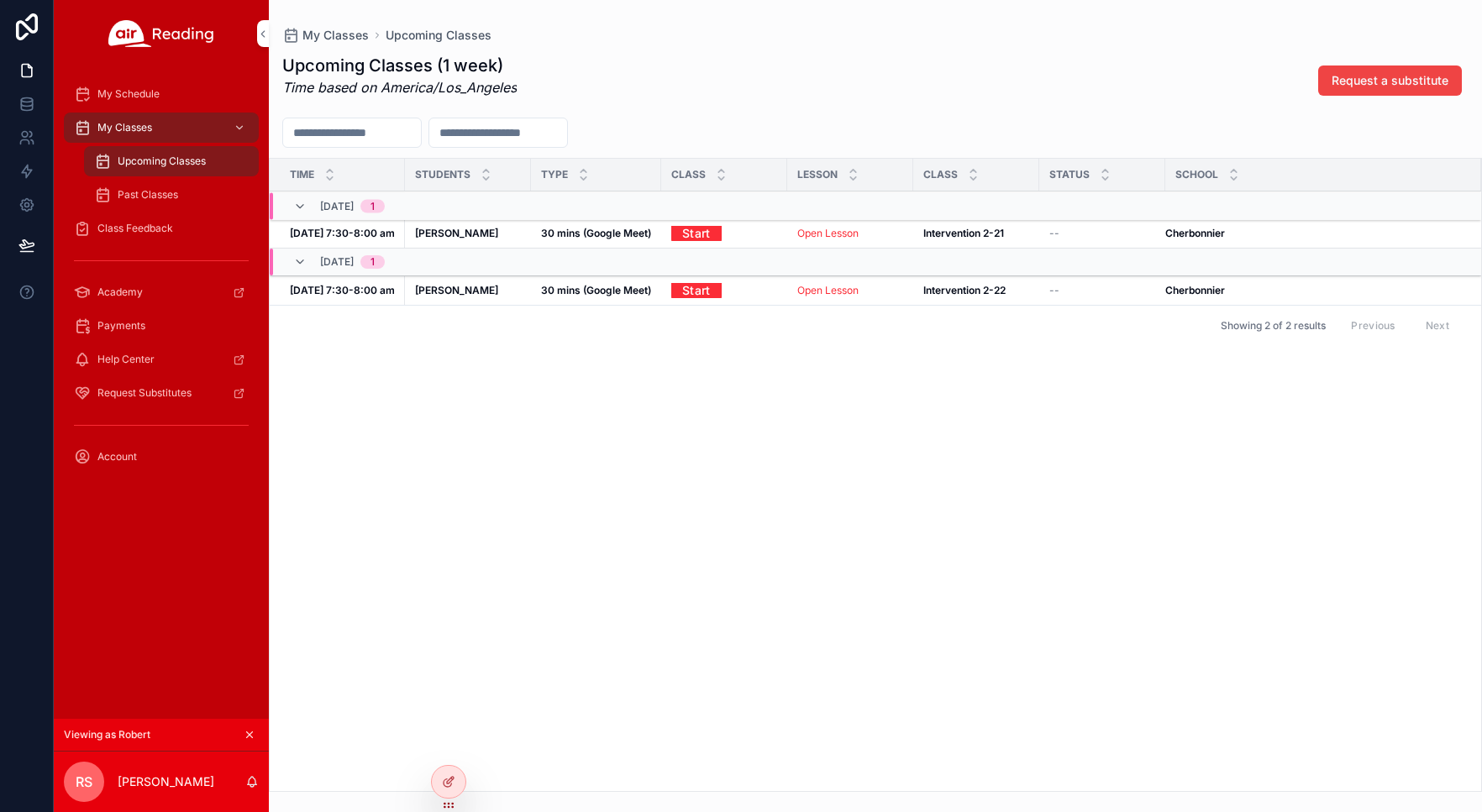
click at [0, 0] on icon at bounding box center [0, 0] width 0 height 0
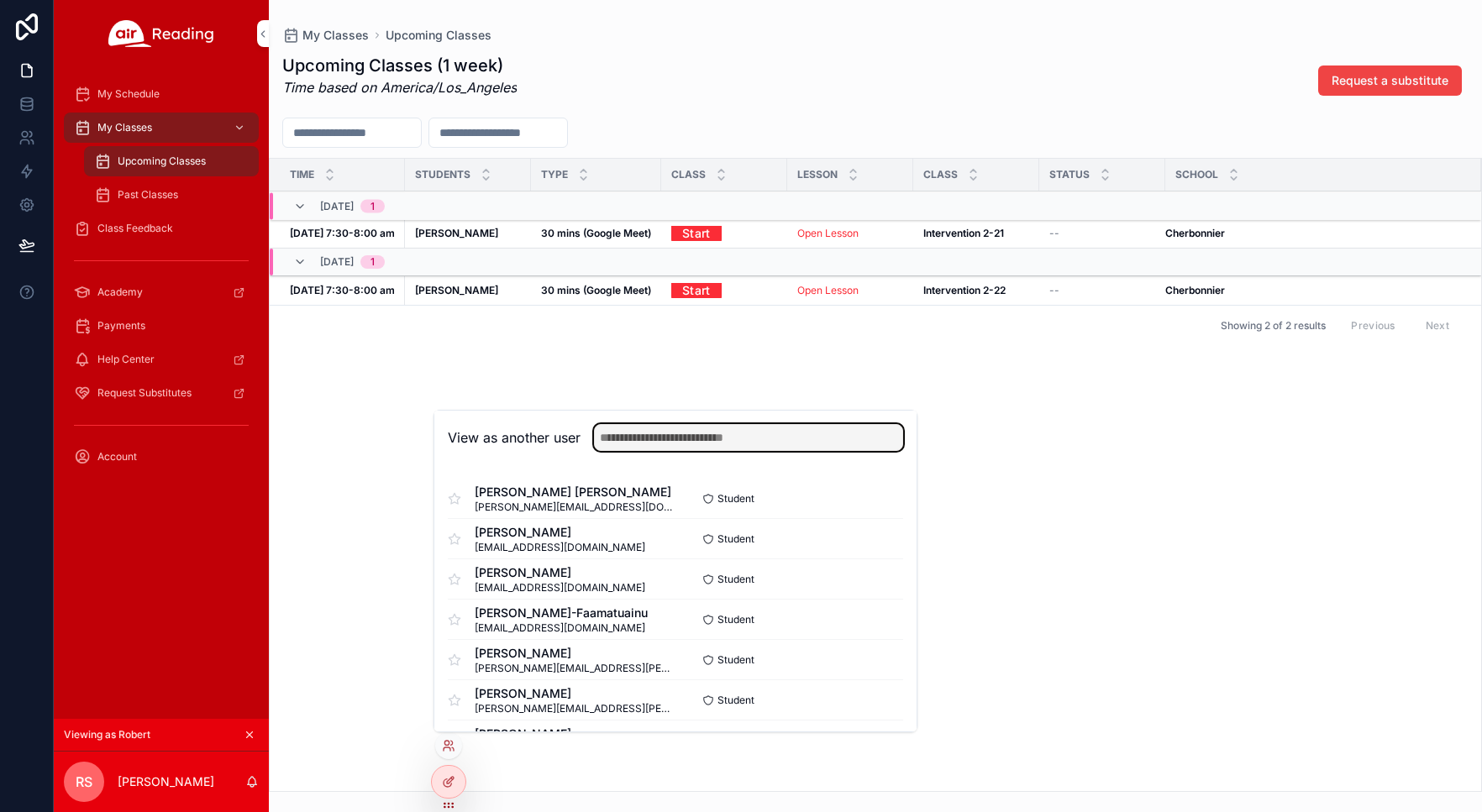
click at [714, 442] on input "text" at bounding box center [748, 437] width 309 height 26
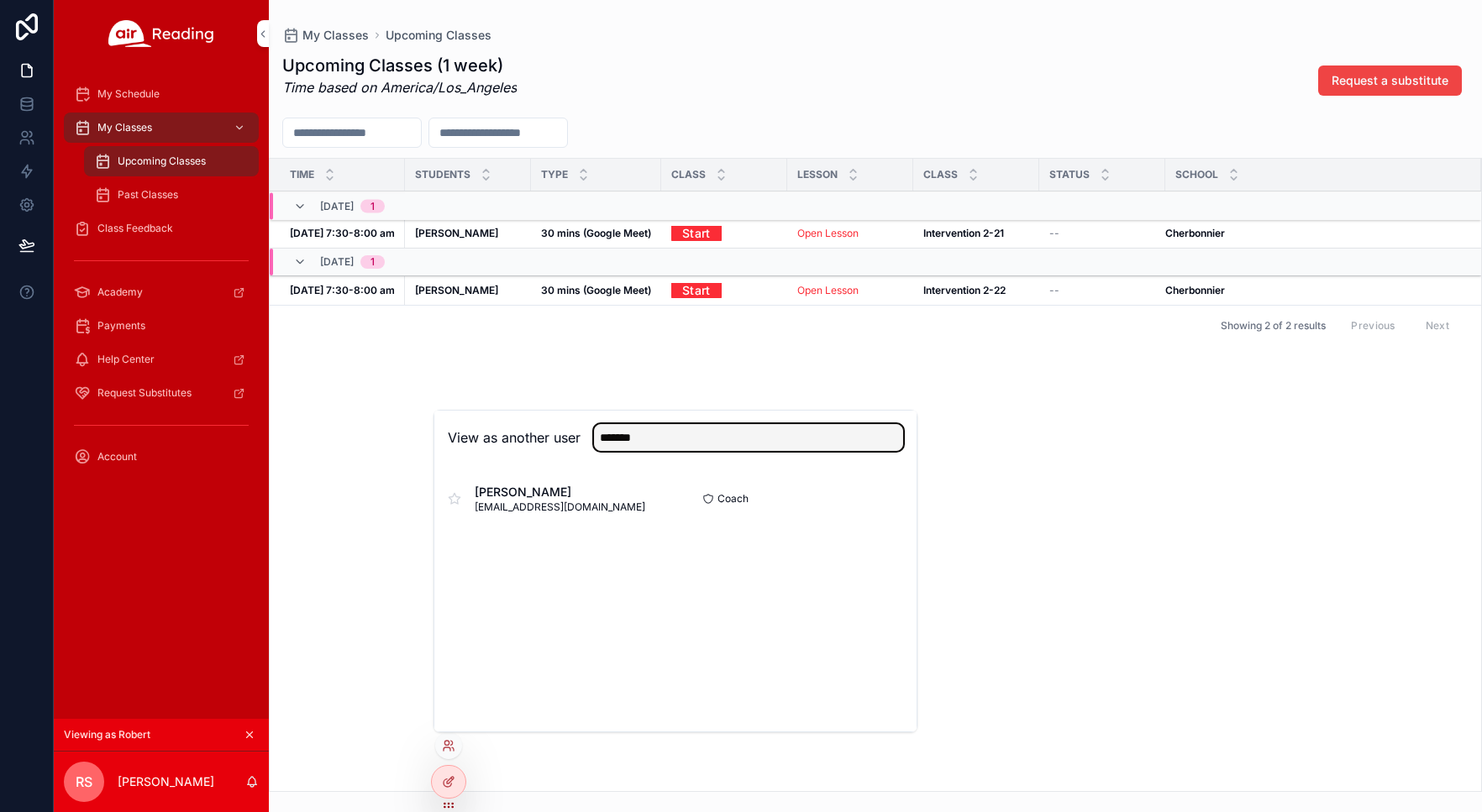
type input "*******"
click at [0, 0] on button "Select" at bounding box center [0, 0] width 0 height 0
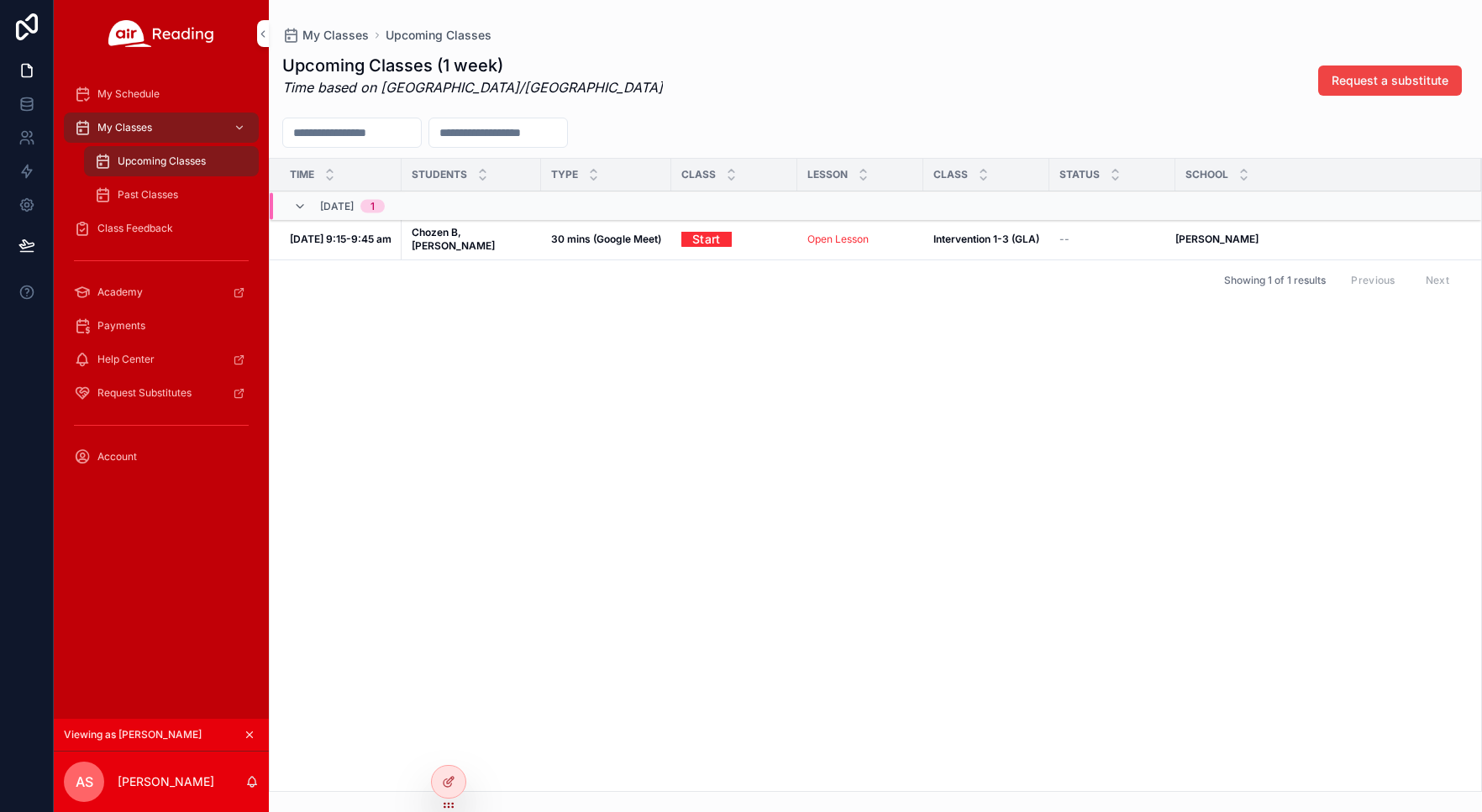
click at [251, 733] on icon "scrollable content" at bounding box center [249, 735] width 12 height 12
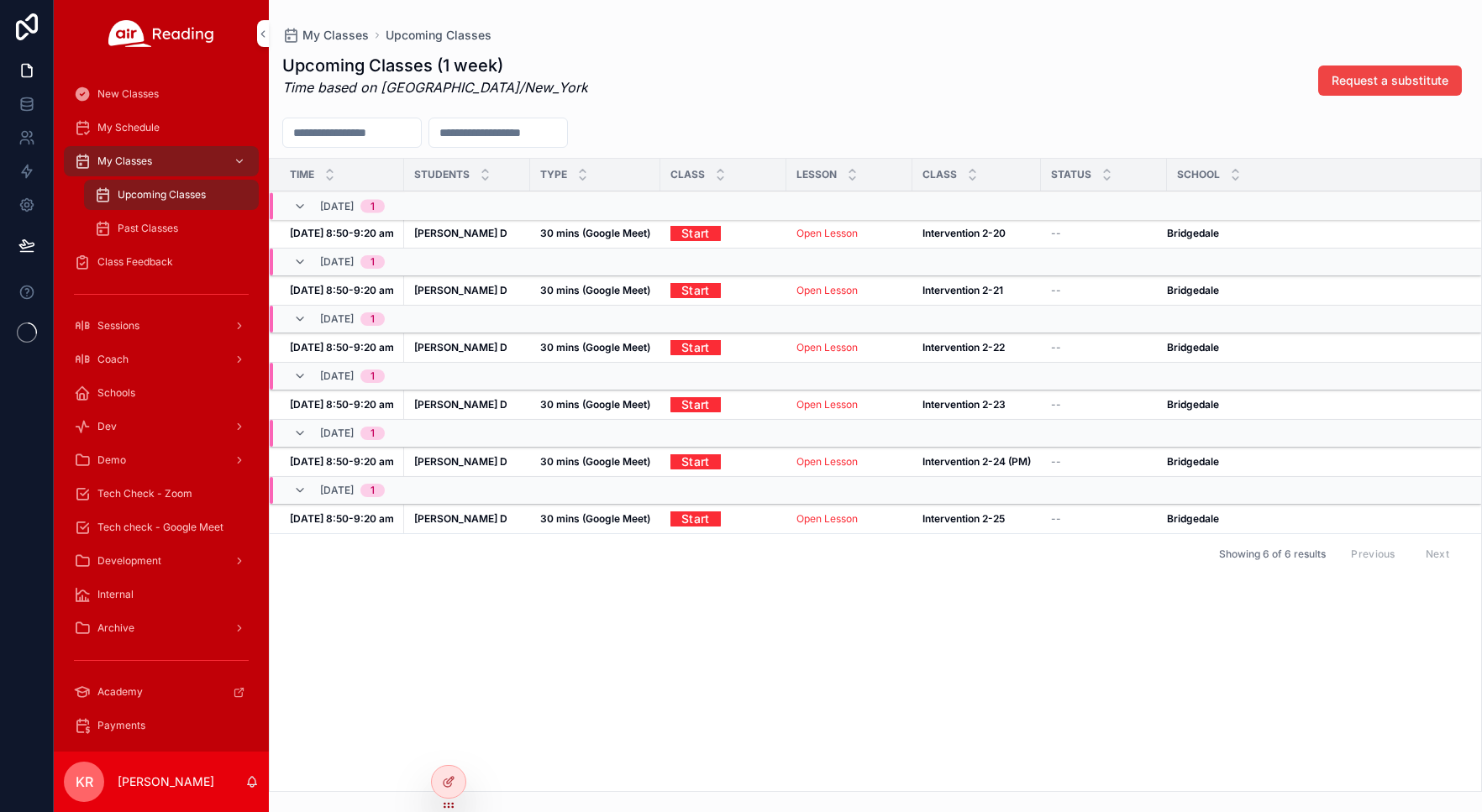
click at [0, 0] on icon at bounding box center [0, 0] width 0 height 0
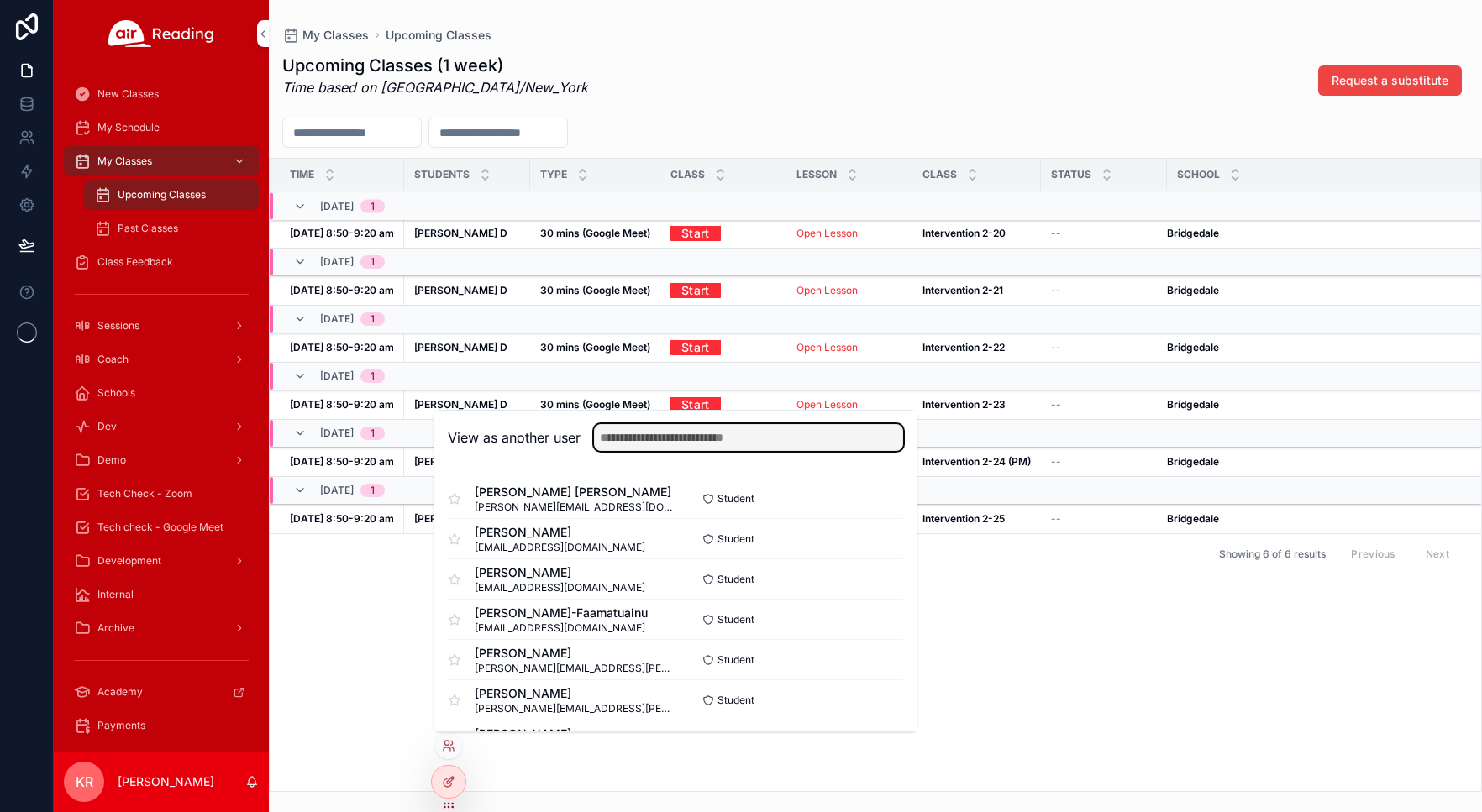
drag, startPoint x: 723, startPoint y: 436, endPoint x: 709, endPoint y: 431, distance: 14.9
click at [723, 436] on input "text" at bounding box center [748, 437] width 309 height 26
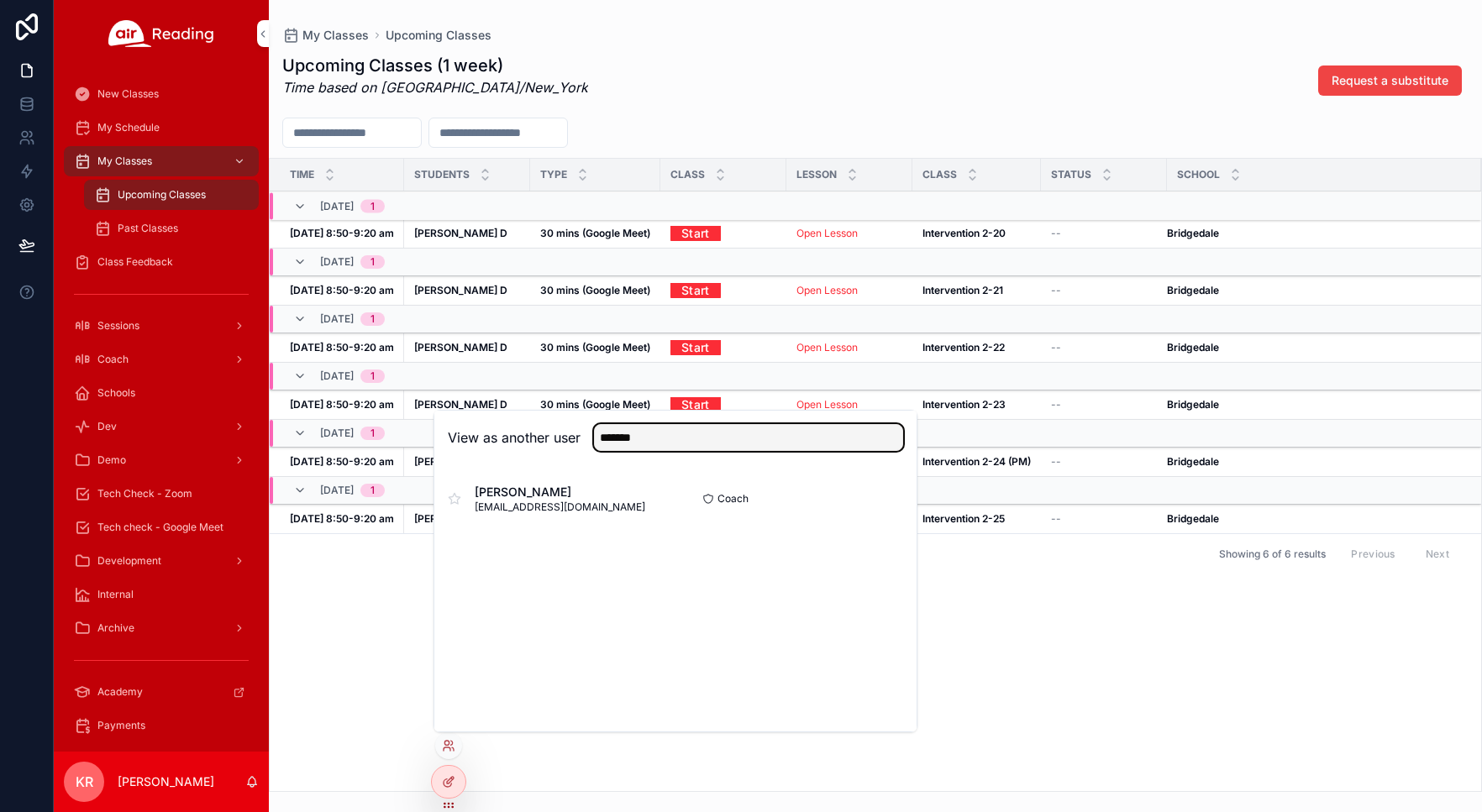
type input "*******"
click at [0, 0] on button "Select" at bounding box center [0, 0] width 0 height 0
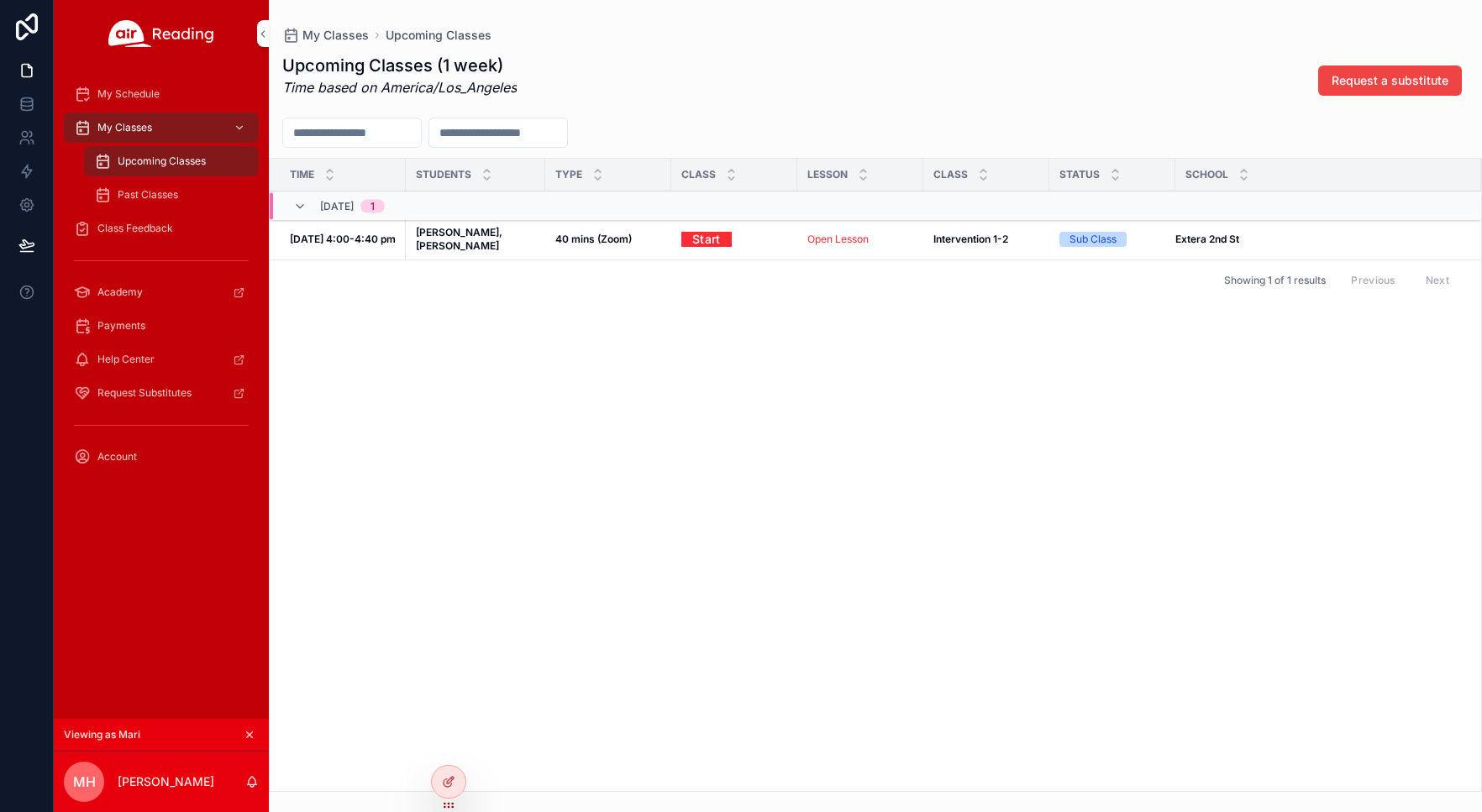
click at [247, 738] on icon "scrollable content" at bounding box center [249, 735] width 12 height 12
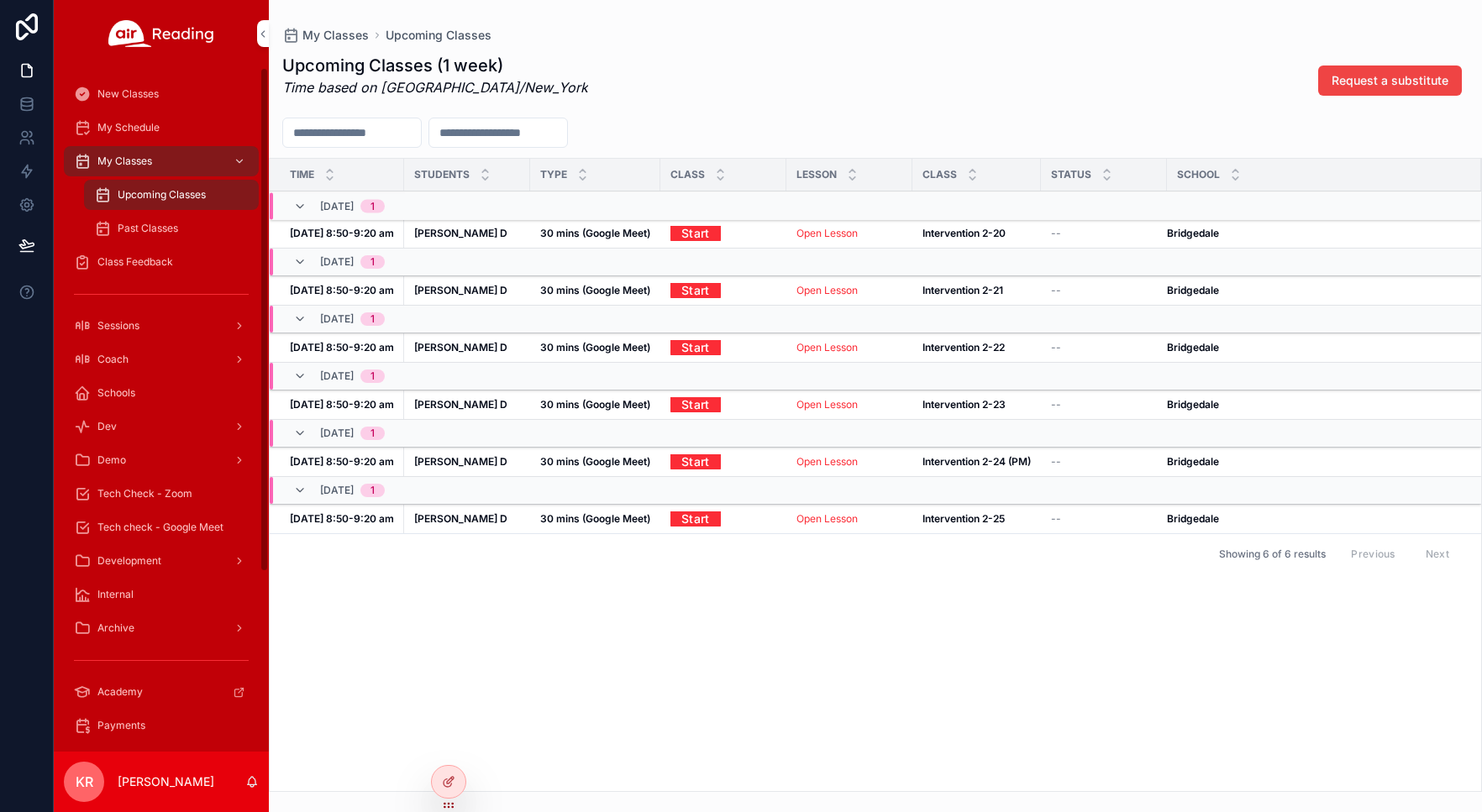
click at [170, 498] on span "Tech Check - Zoom" at bounding box center [144, 494] width 95 height 14
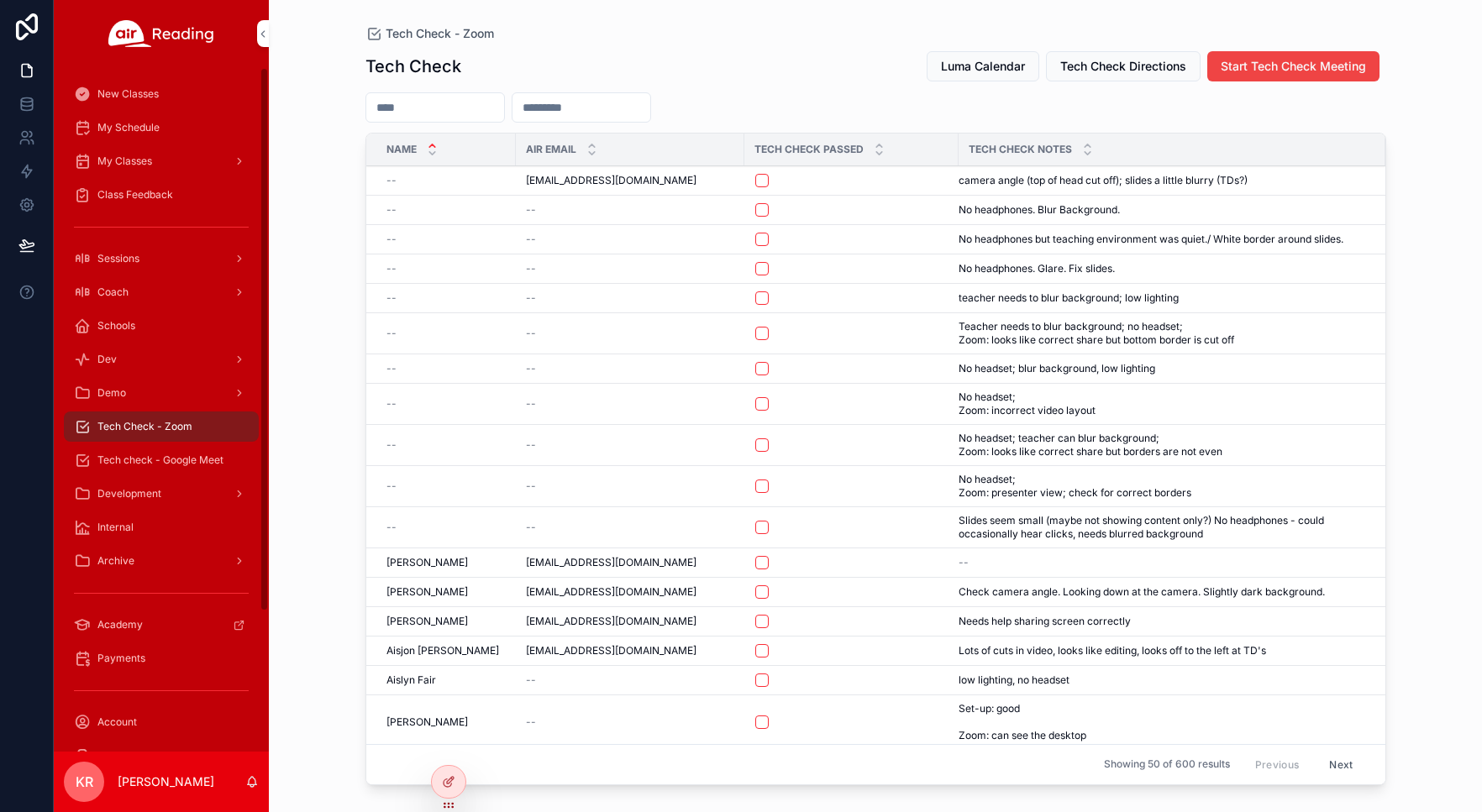
click at [154, 131] on span "My Schedule" at bounding box center [128, 127] width 62 height 14
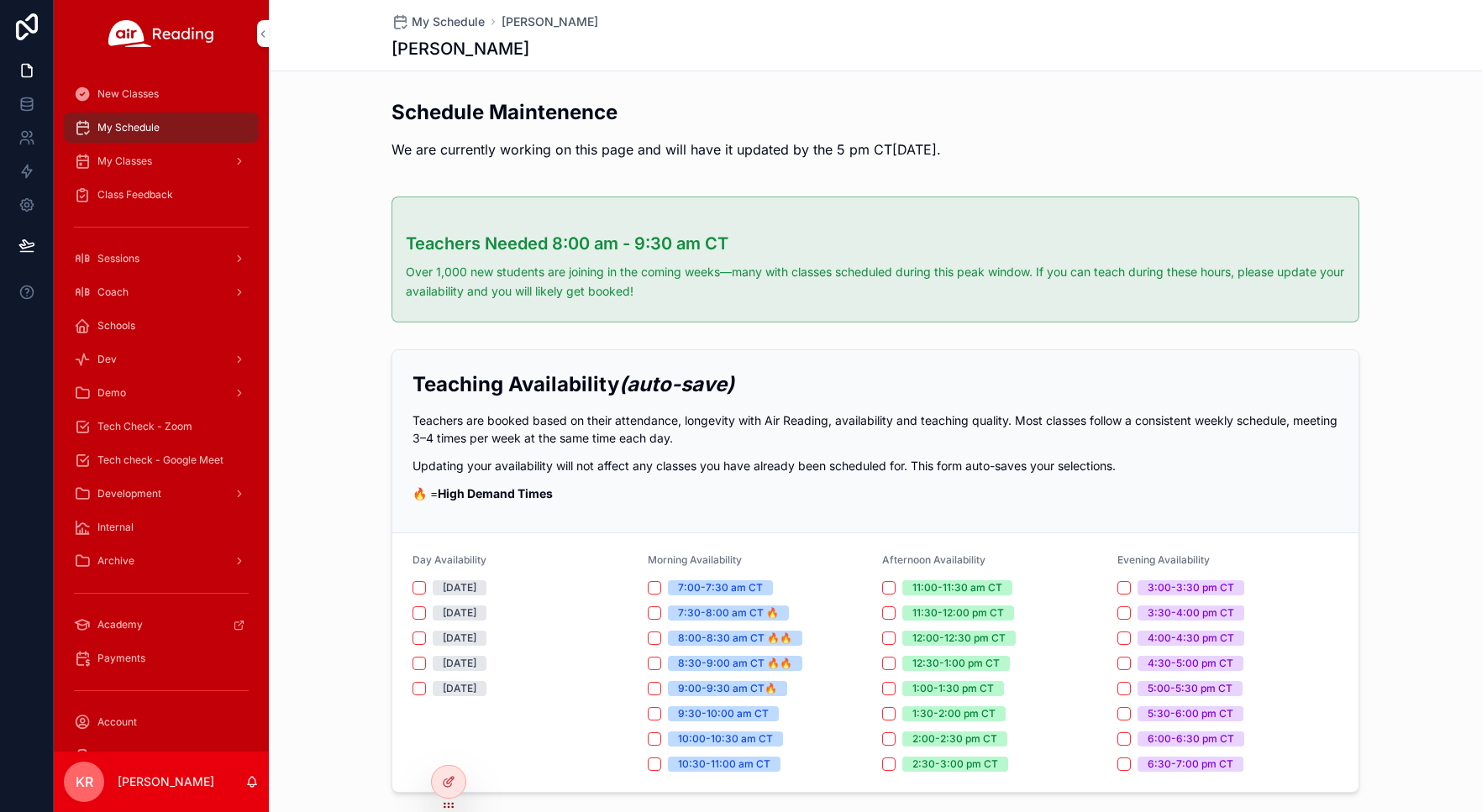
click at [0, 0] on icon at bounding box center [0, 0] width 0 height 0
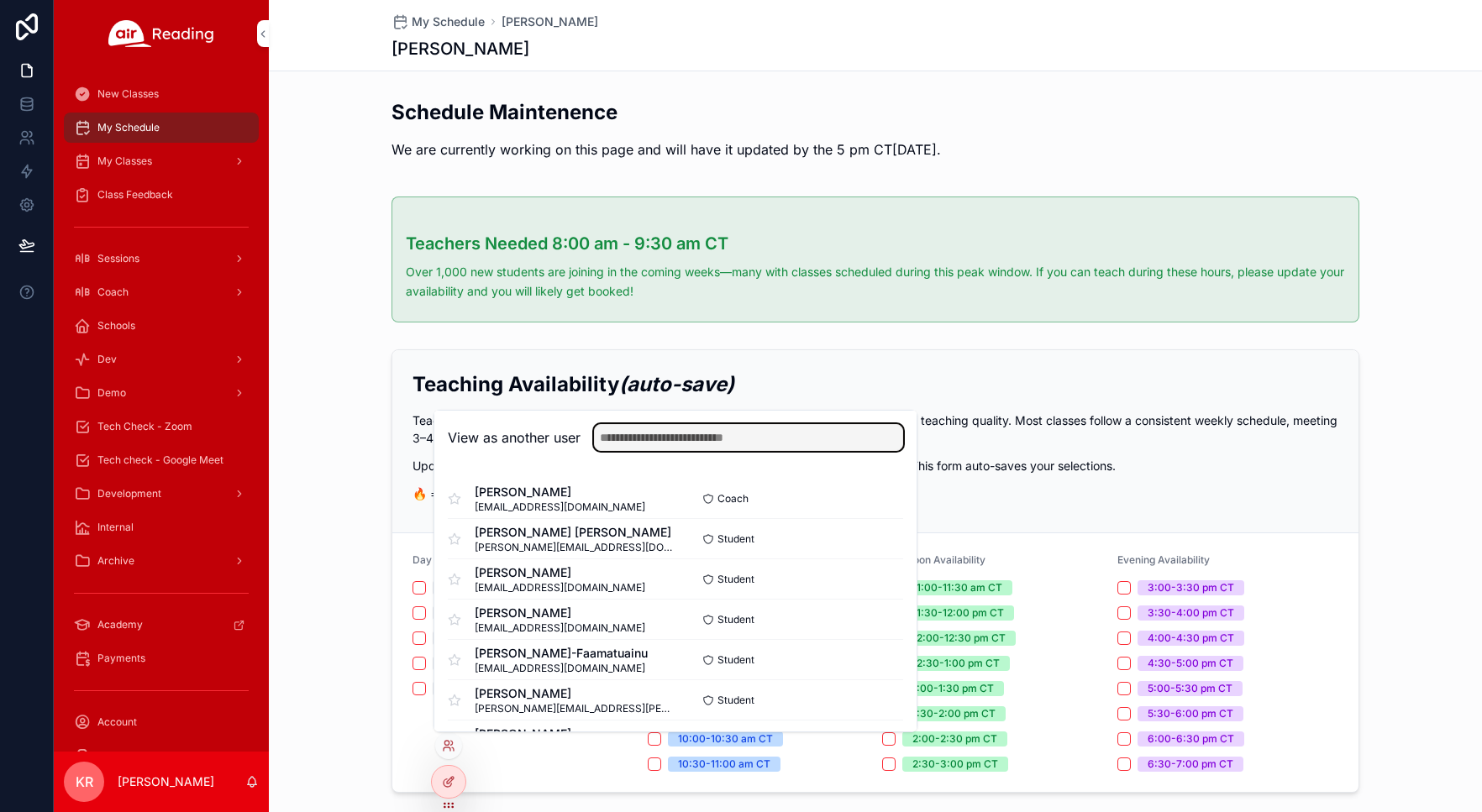
click at [659, 441] on input "text" at bounding box center [748, 437] width 309 height 26
type input "*****"
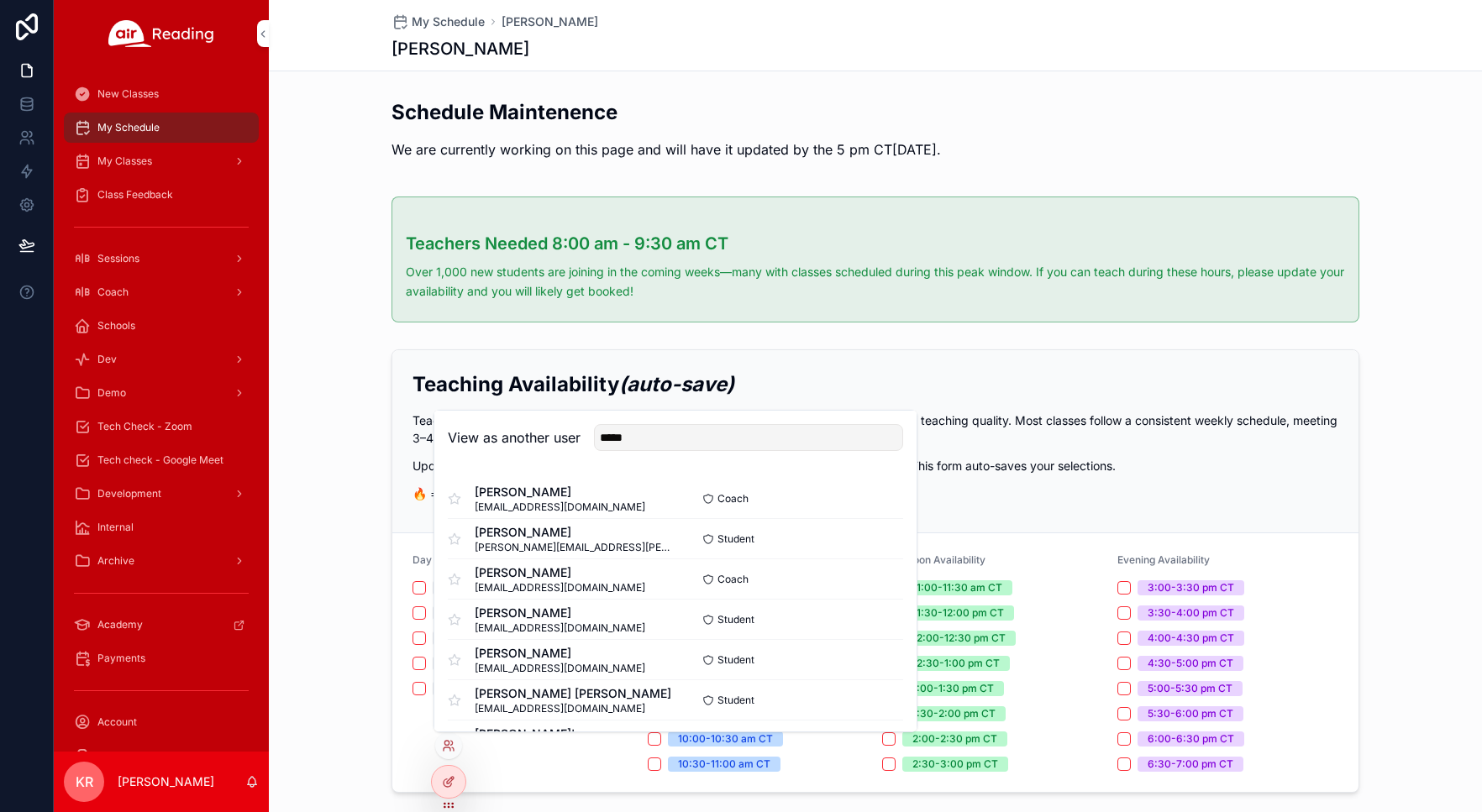
click at [0, 0] on button "Select" at bounding box center [0, 0] width 0 height 0
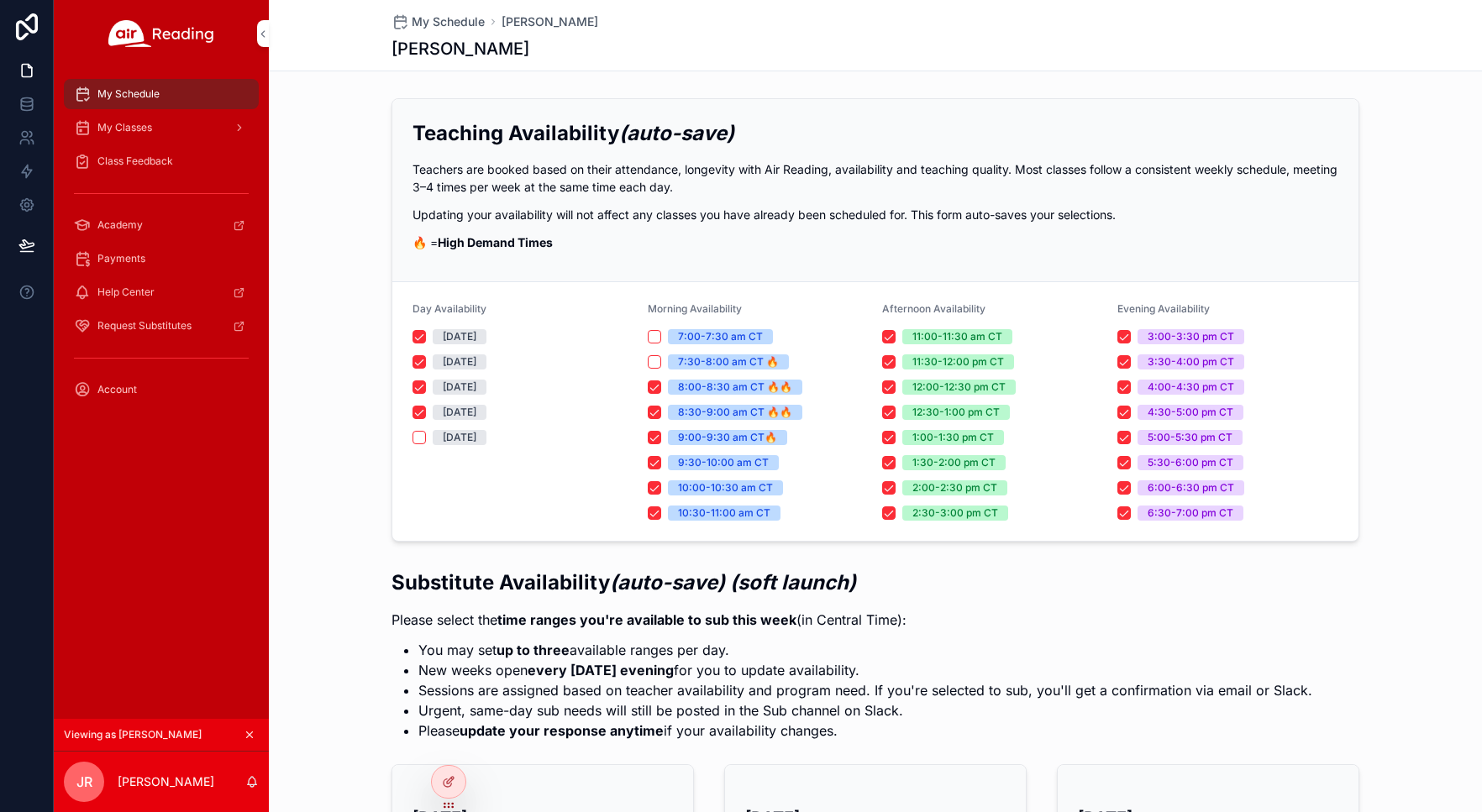
click at [179, 128] on div "My Classes" at bounding box center [161, 127] width 175 height 26
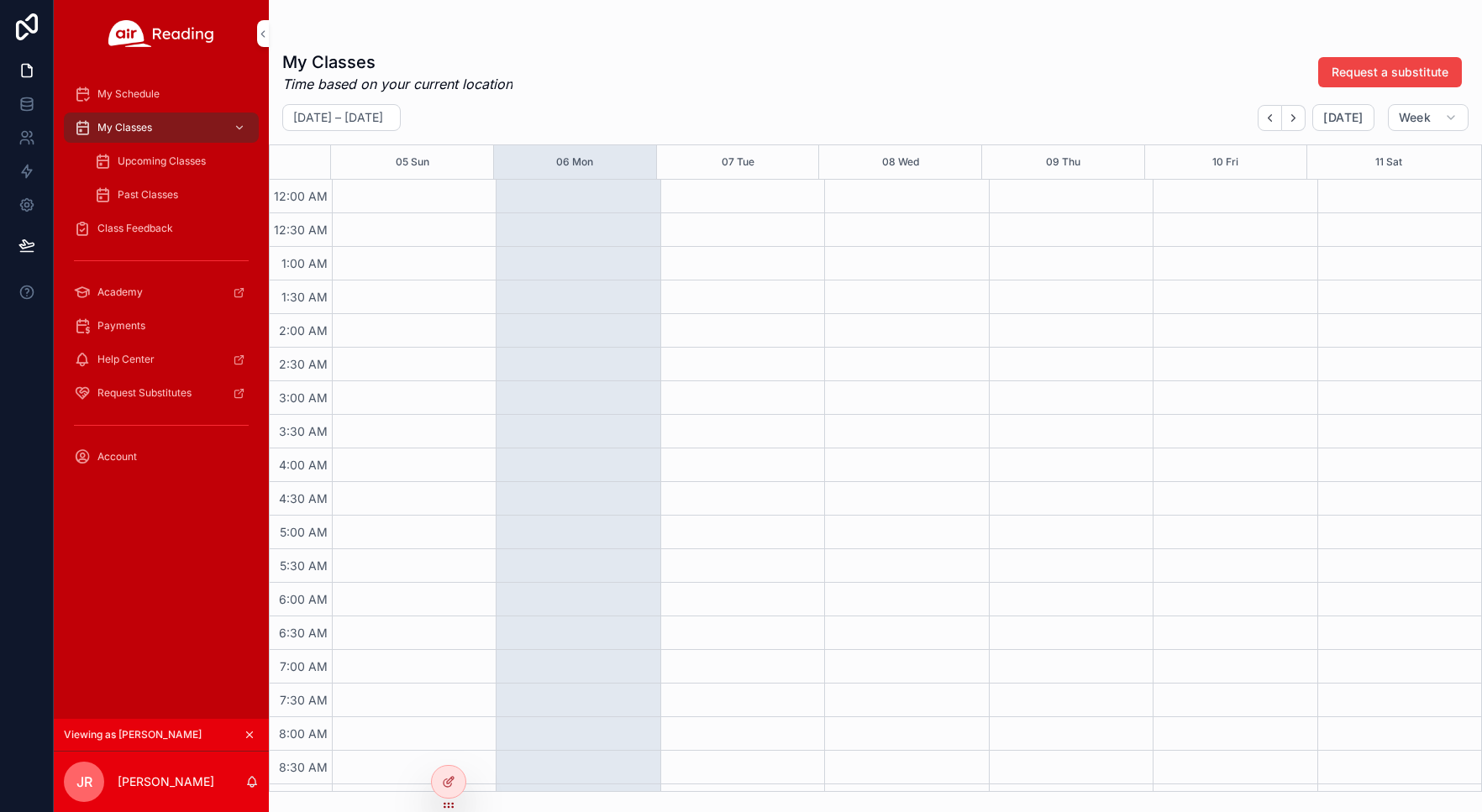
click at [163, 164] on span "Upcoming Classes" at bounding box center [162, 162] width 88 height 14
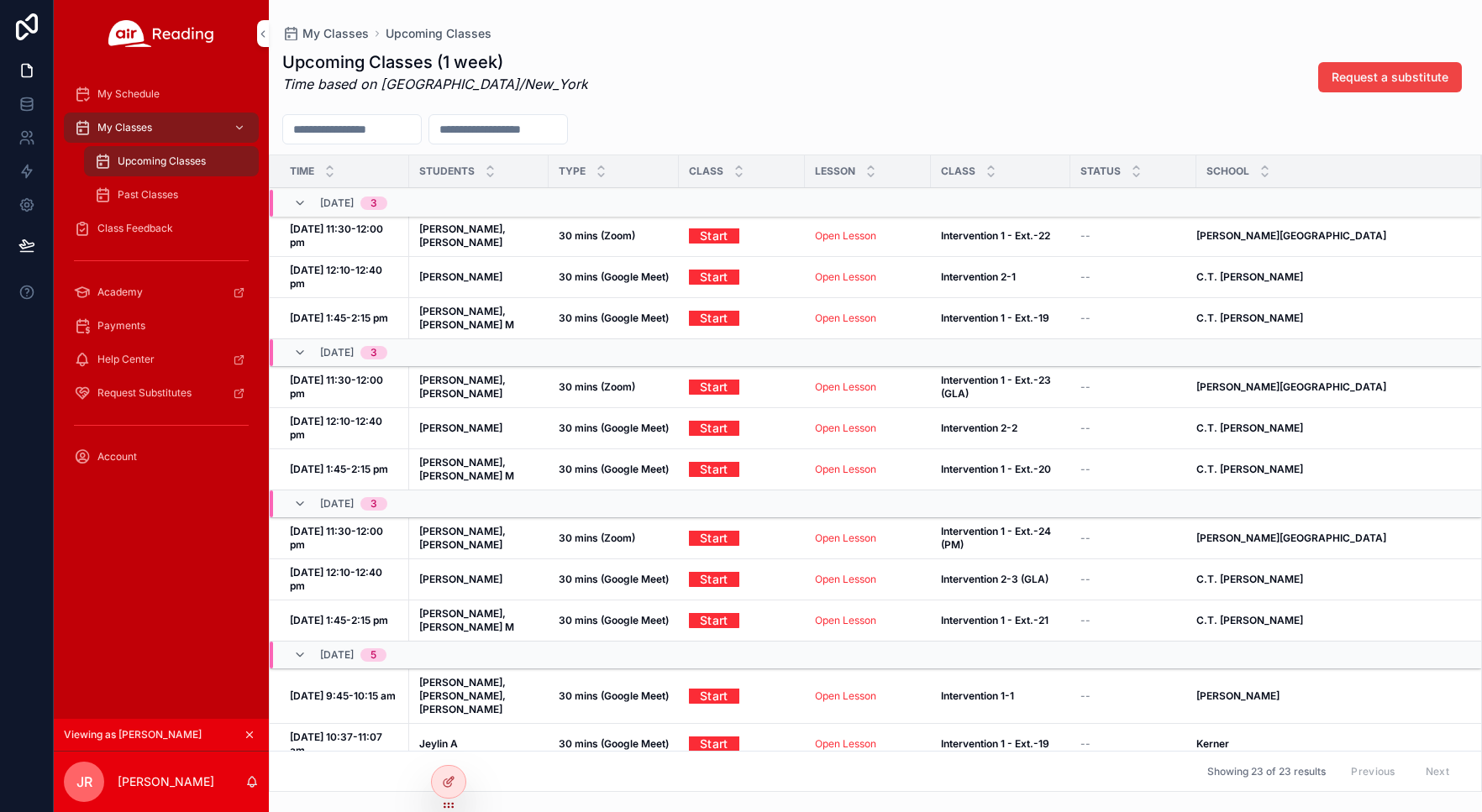
click at [780, 107] on div "Upcoming Classes (1 week) Time based on America/New_York Request a substitute T…" at bounding box center [875, 416] width 1213 height 752
click at [144, 126] on span "My Classes" at bounding box center [125, 127] width 55 height 14
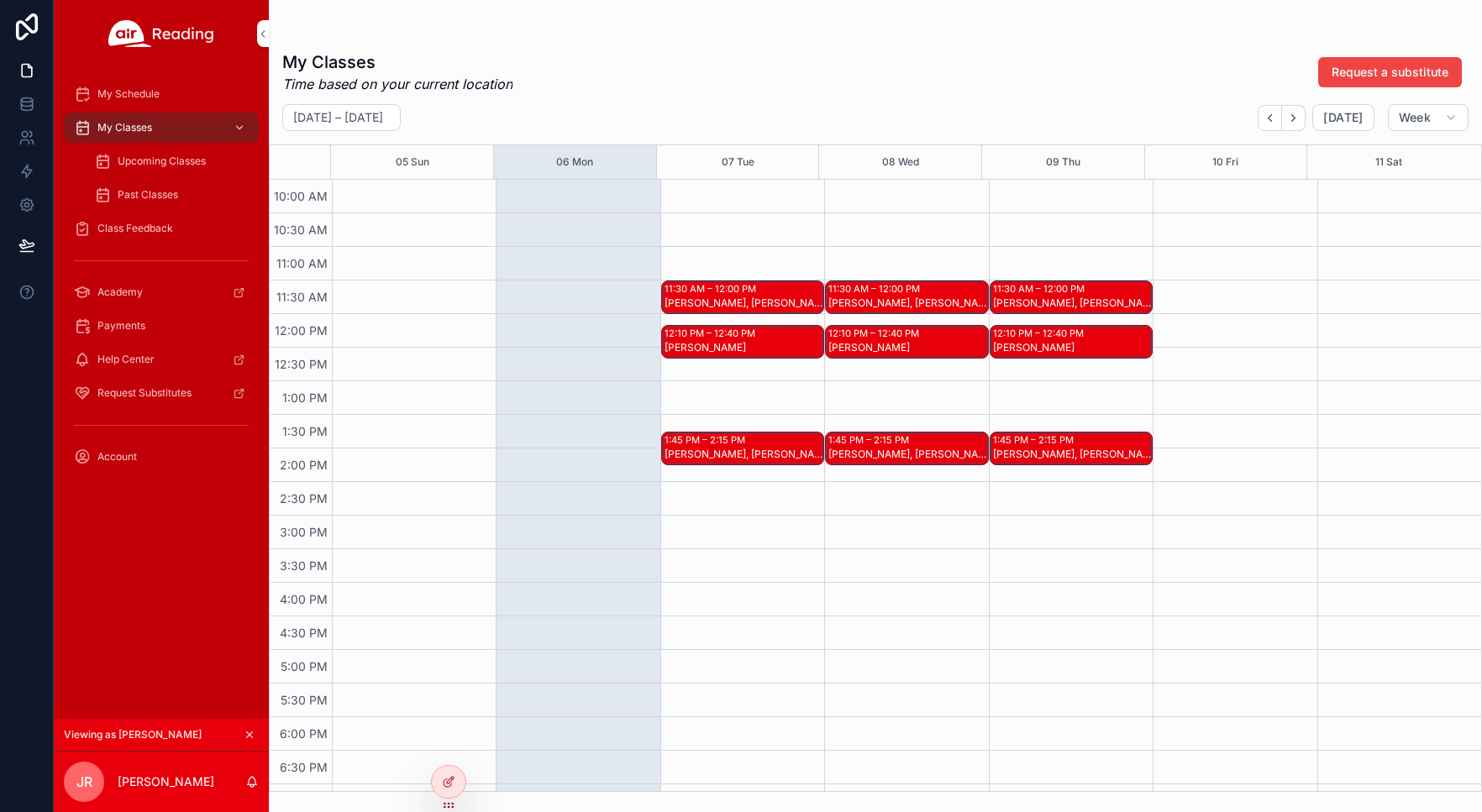
scroll to position [420, 0]
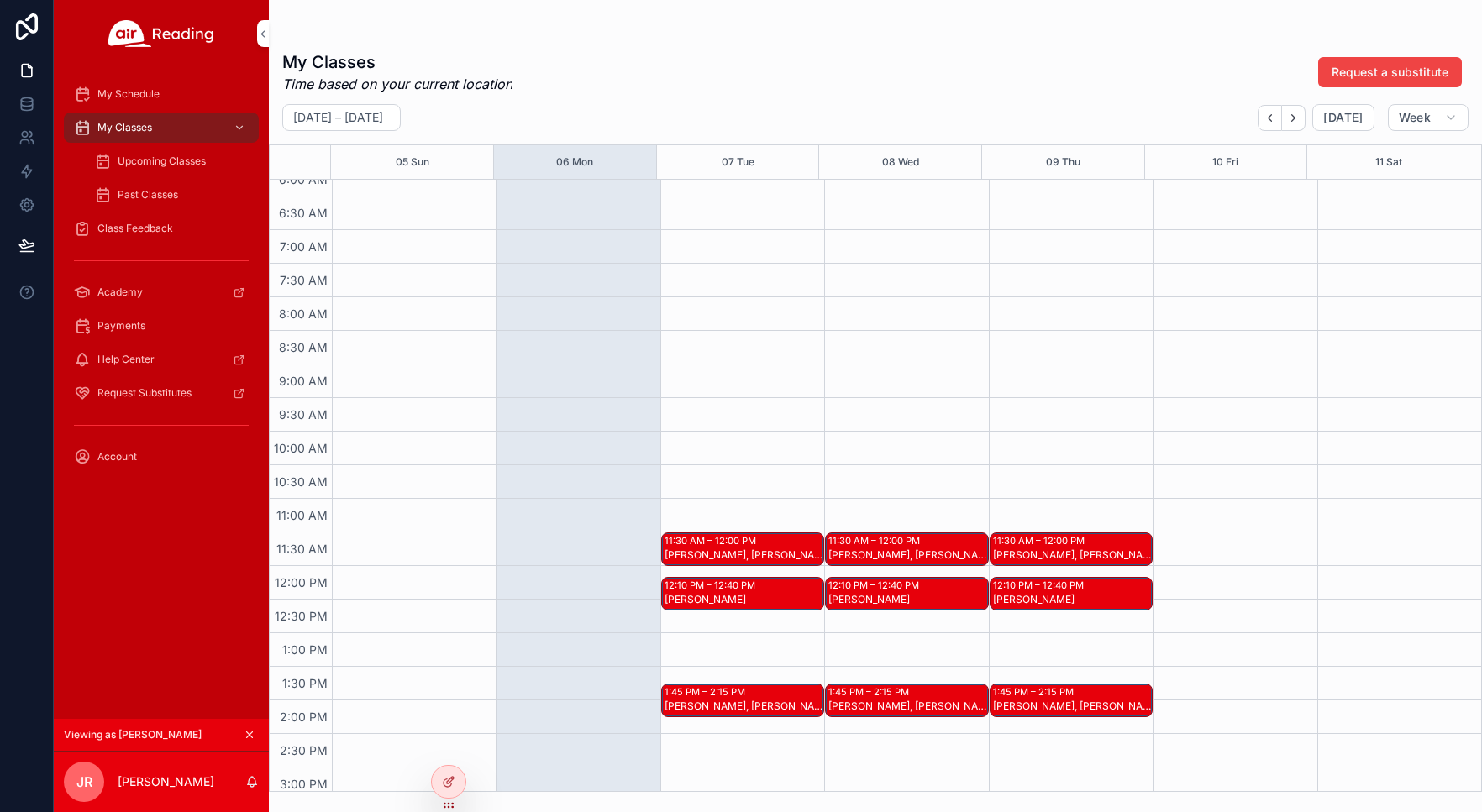
click at [741, 547] on div "11:30 AM – 12:00 PM" at bounding box center [713, 541] width 96 height 14
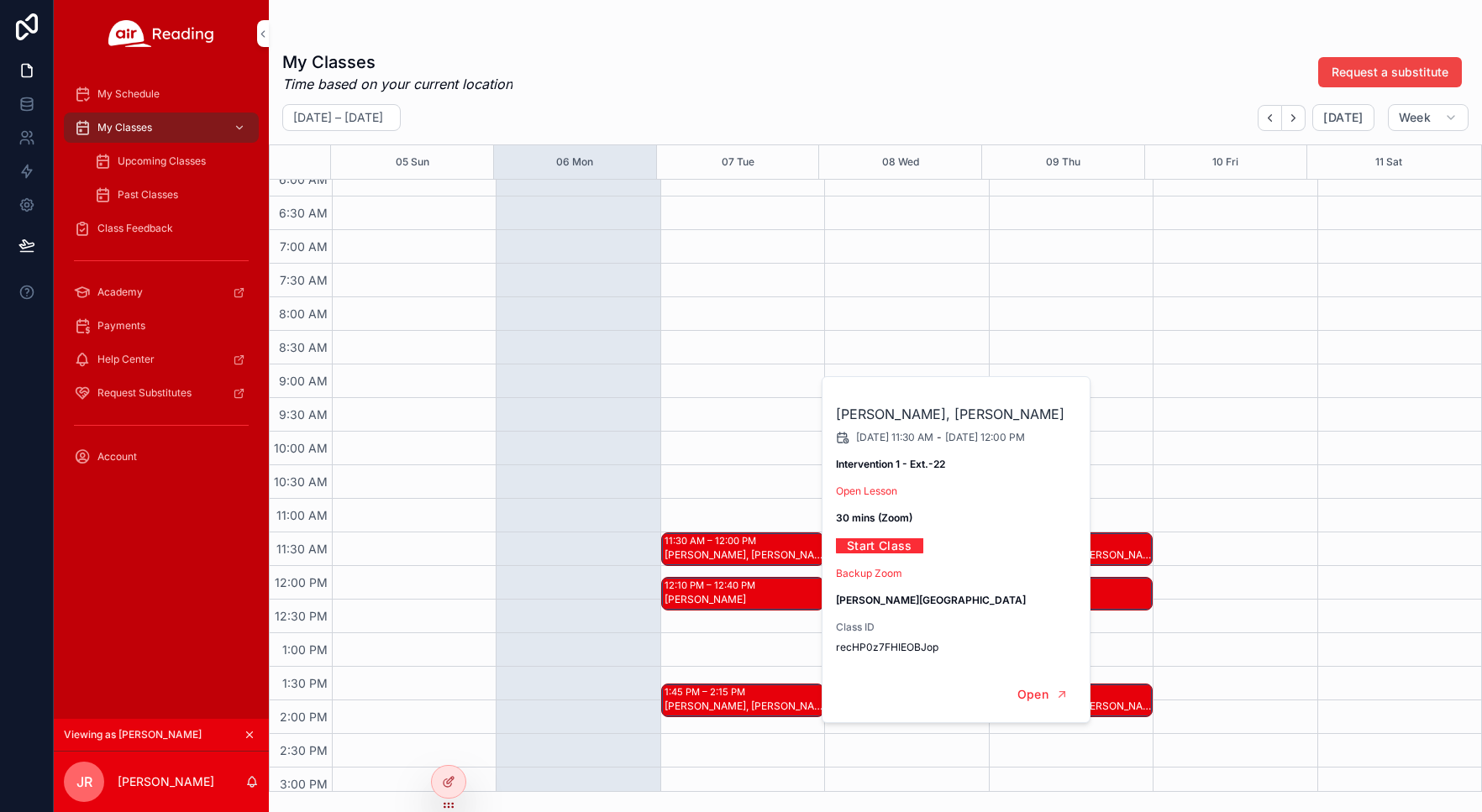
click at [783, 488] on div "11:30 AM – 12:00 PM Savannah J, Gabriel W 12:10 PM – 12:40 PM Charles G 1:45 PM…" at bounding box center [741, 566] width 164 height 1613
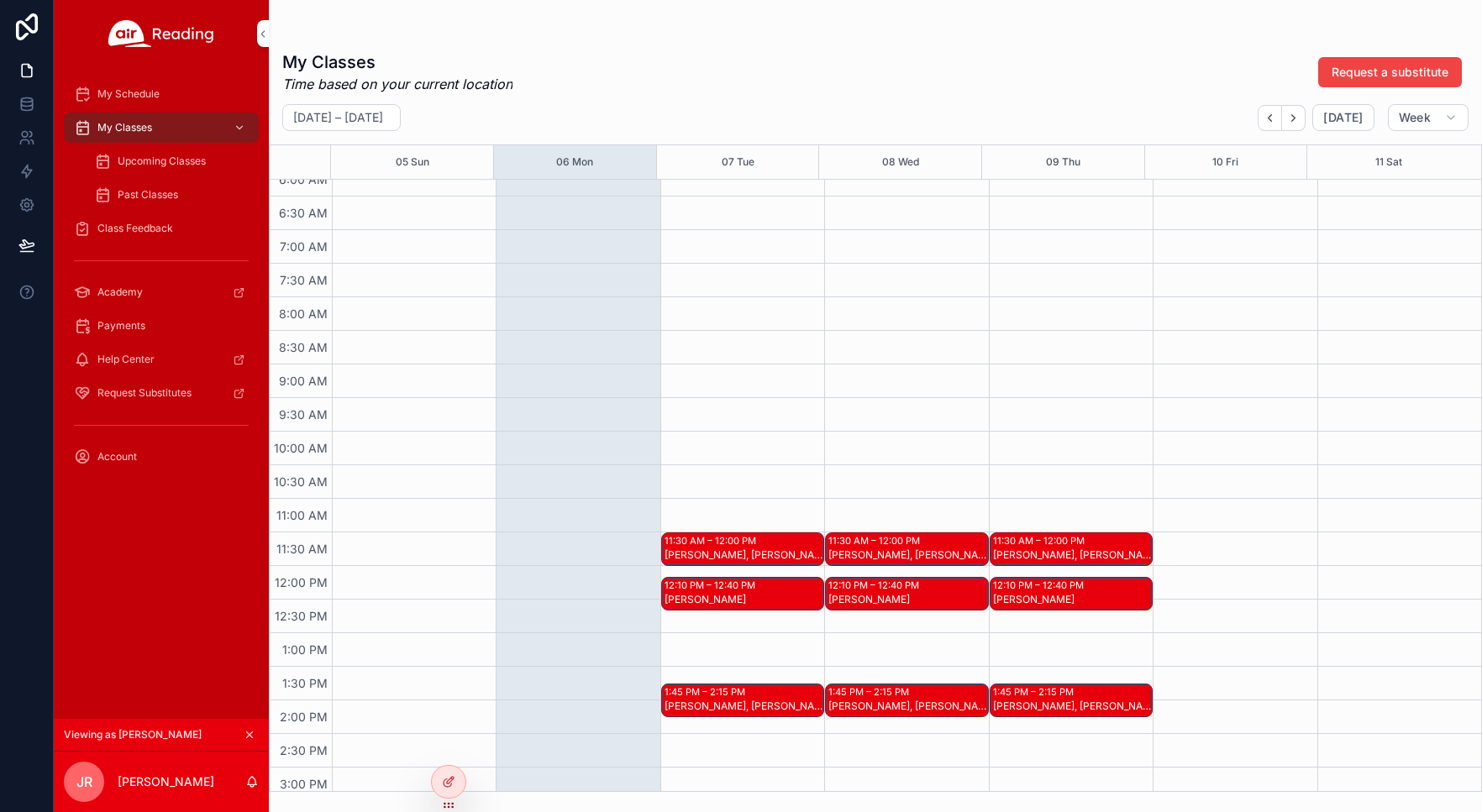
click at [254, 733] on icon "scrollable content" at bounding box center [249, 735] width 12 height 12
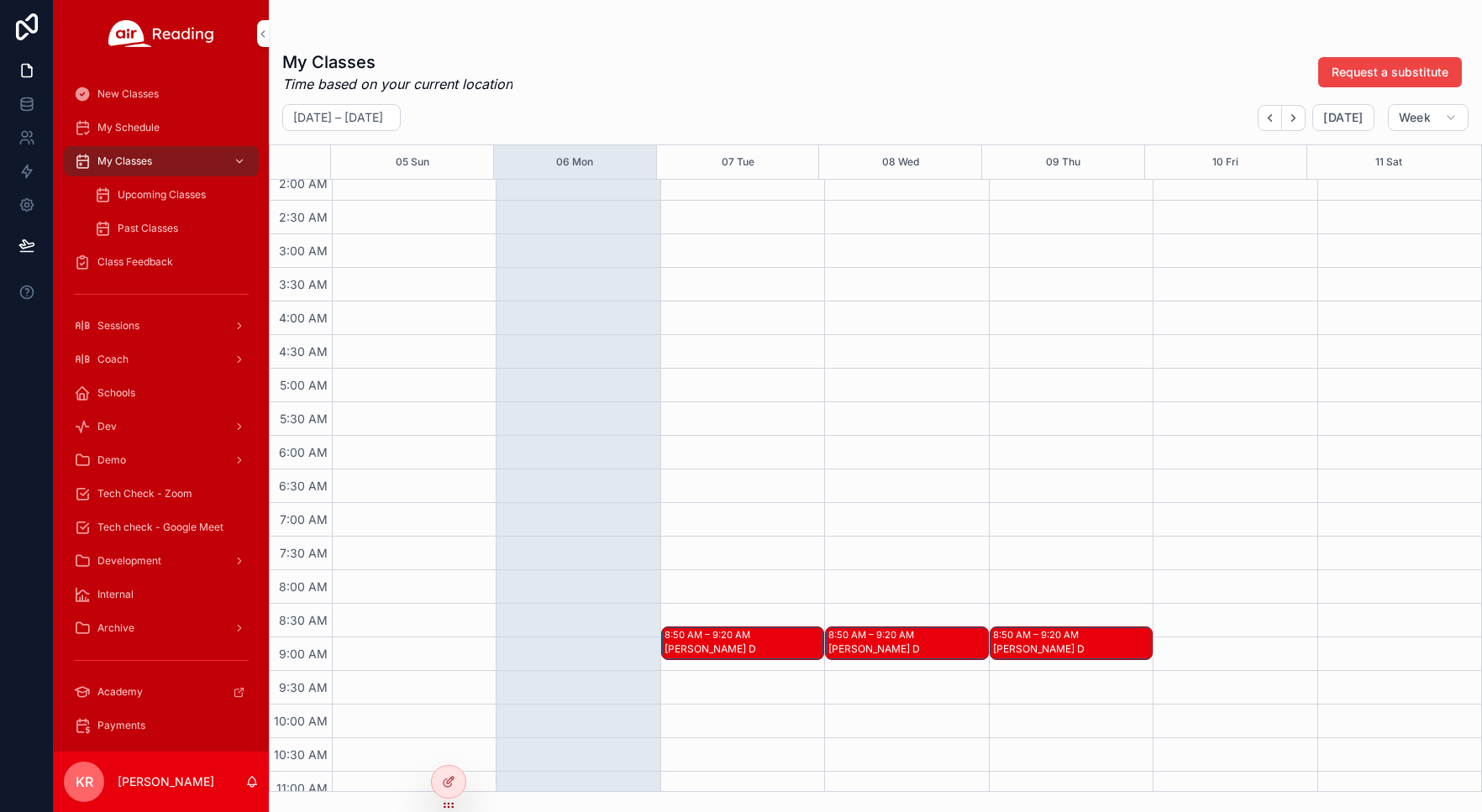
scroll to position [168, 0]
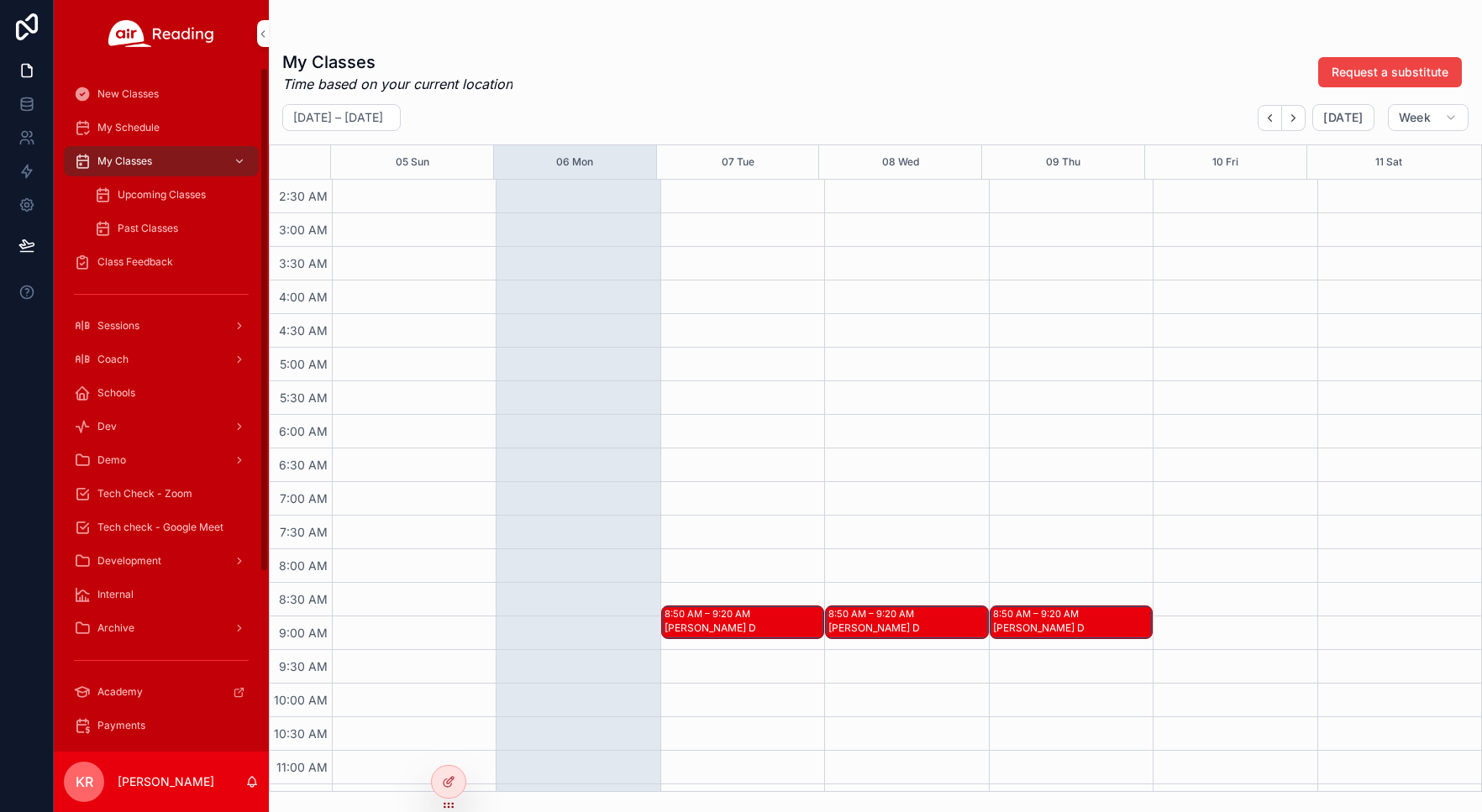
click at [186, 200] on span "Upcoming Classes" at bounding box center [162, 195] width 88 height 14
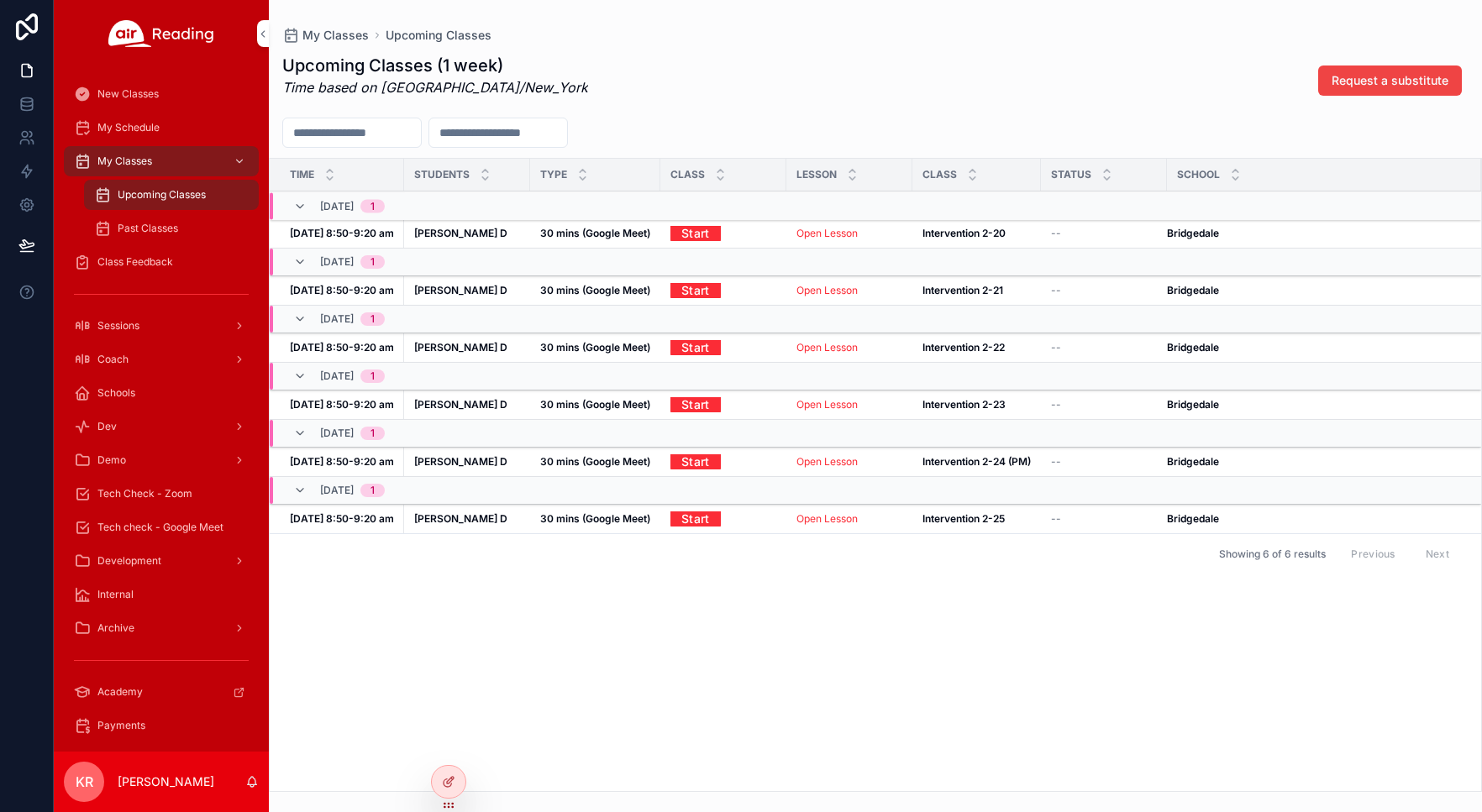
click at [838, 235] on link "Open Lesson" at bounding box center [827, 232] width 62 height 13
click at [152, 492] on span "Tech Check - Zoom" at bounding box center [144, 494] width 95 height 14
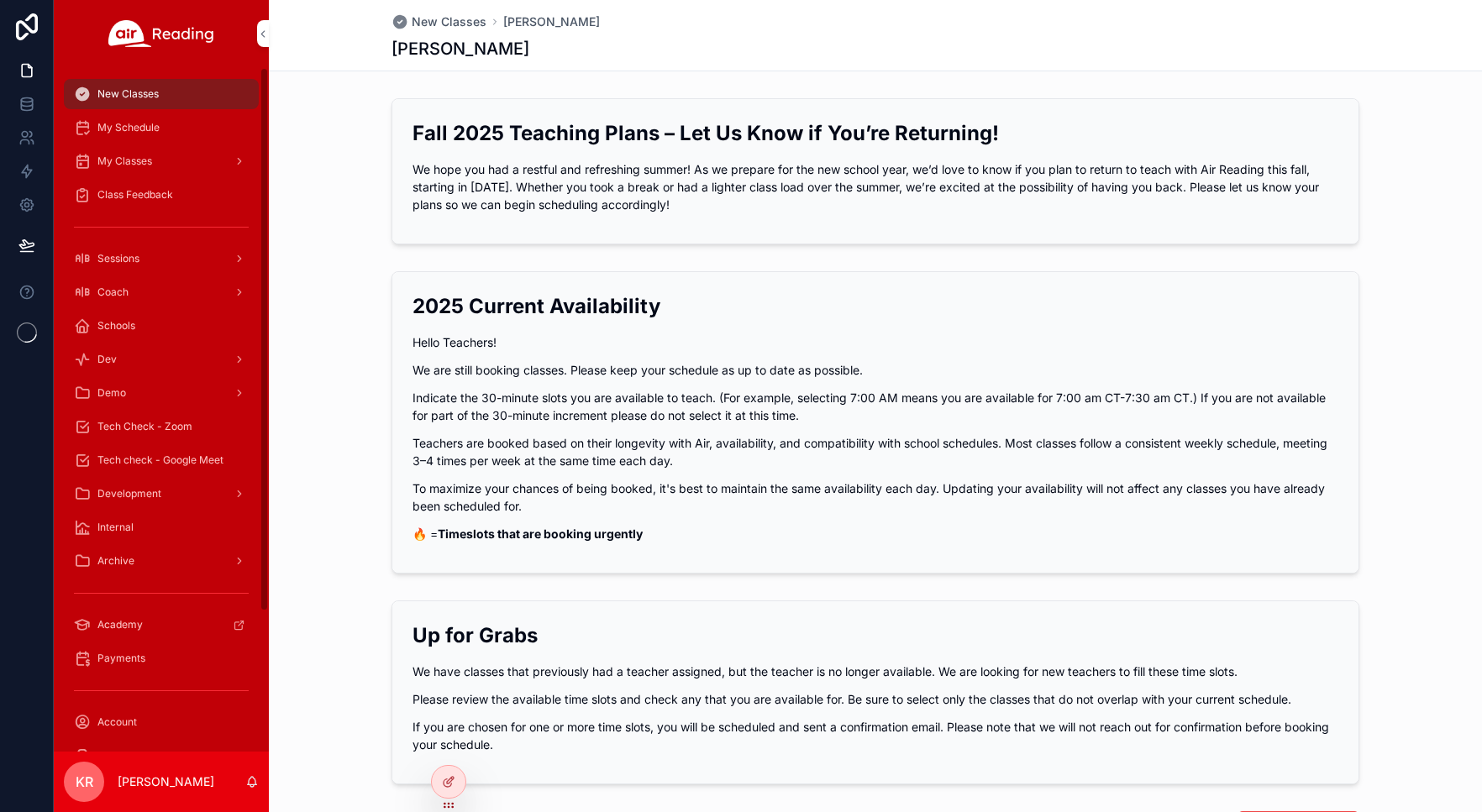
click at [146, 425] on span "Tech Check - Zoom" at bounding box center [144, 427] width 95 height 14
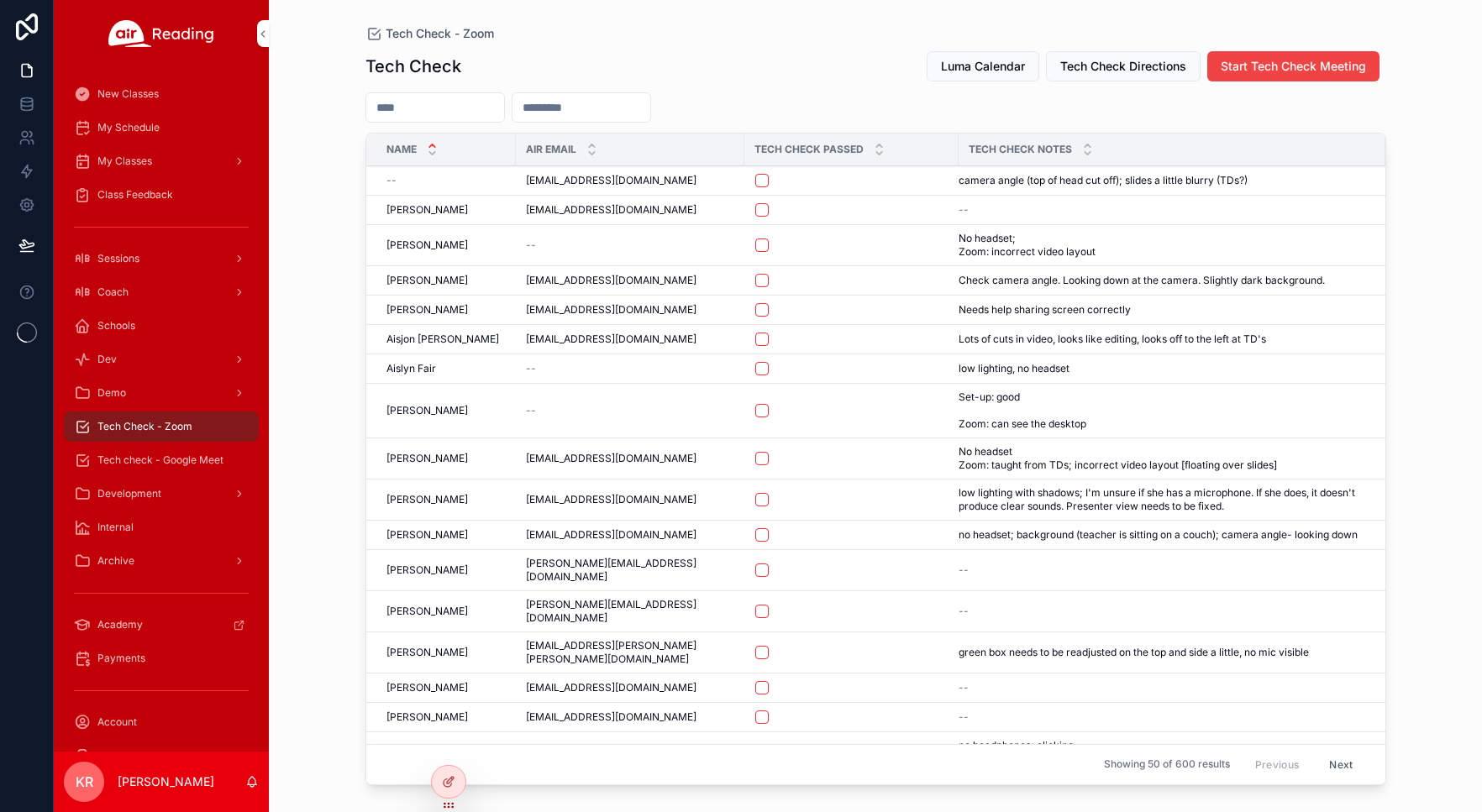
click at [973, 58] on span "Luma Calendar" at bounding box center [983, 66] width 84 height 17
click at [127, 127] on span "My Schedule" at bounding box center [128, 127] width 62 height 14
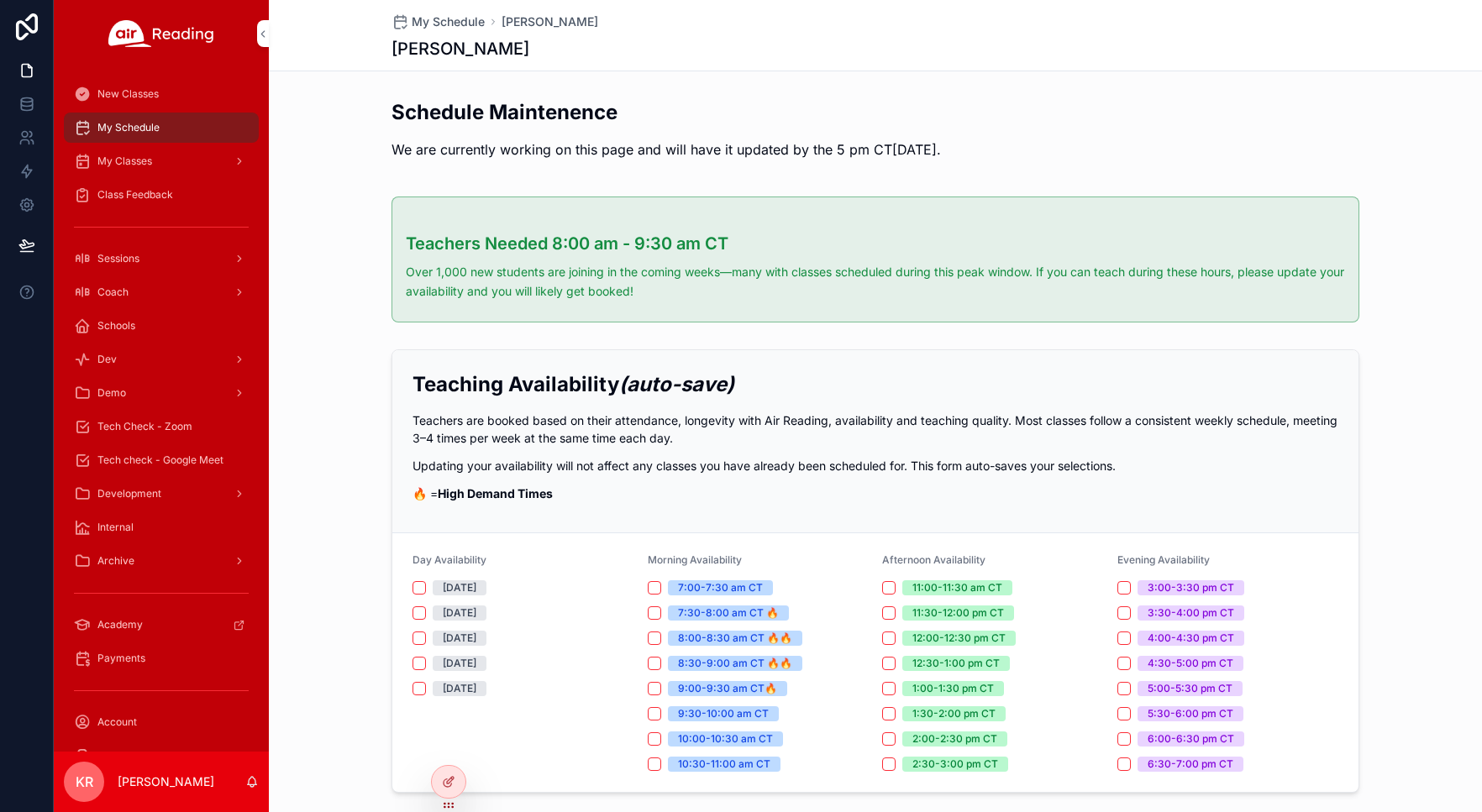
click at [130, 164] on span "My Classes" at bounding box center [125, 162] width 55 height 14
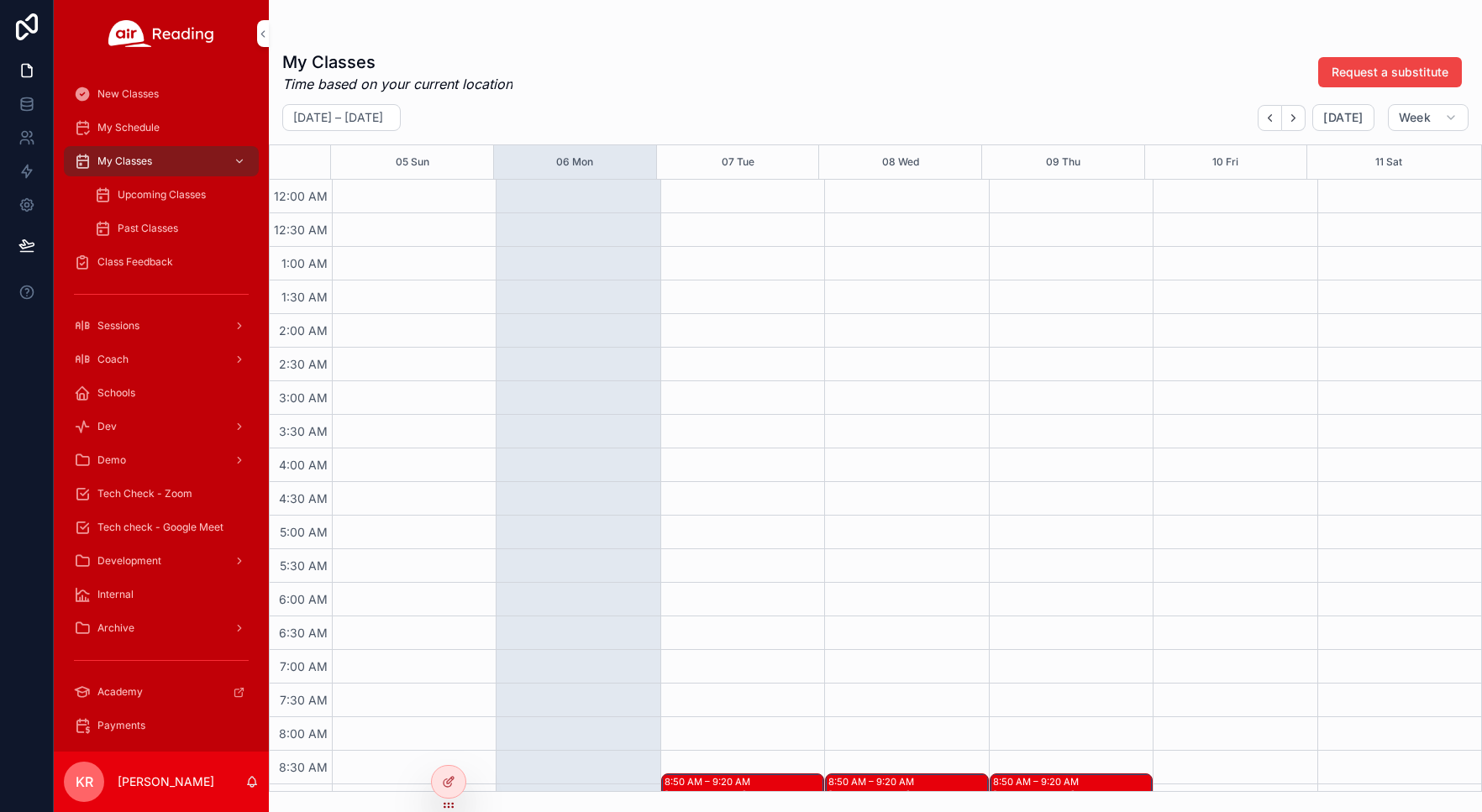
click at [137, 199] on span "Upcoming Classes" at bounding box center [162, 195] width 88 height 14
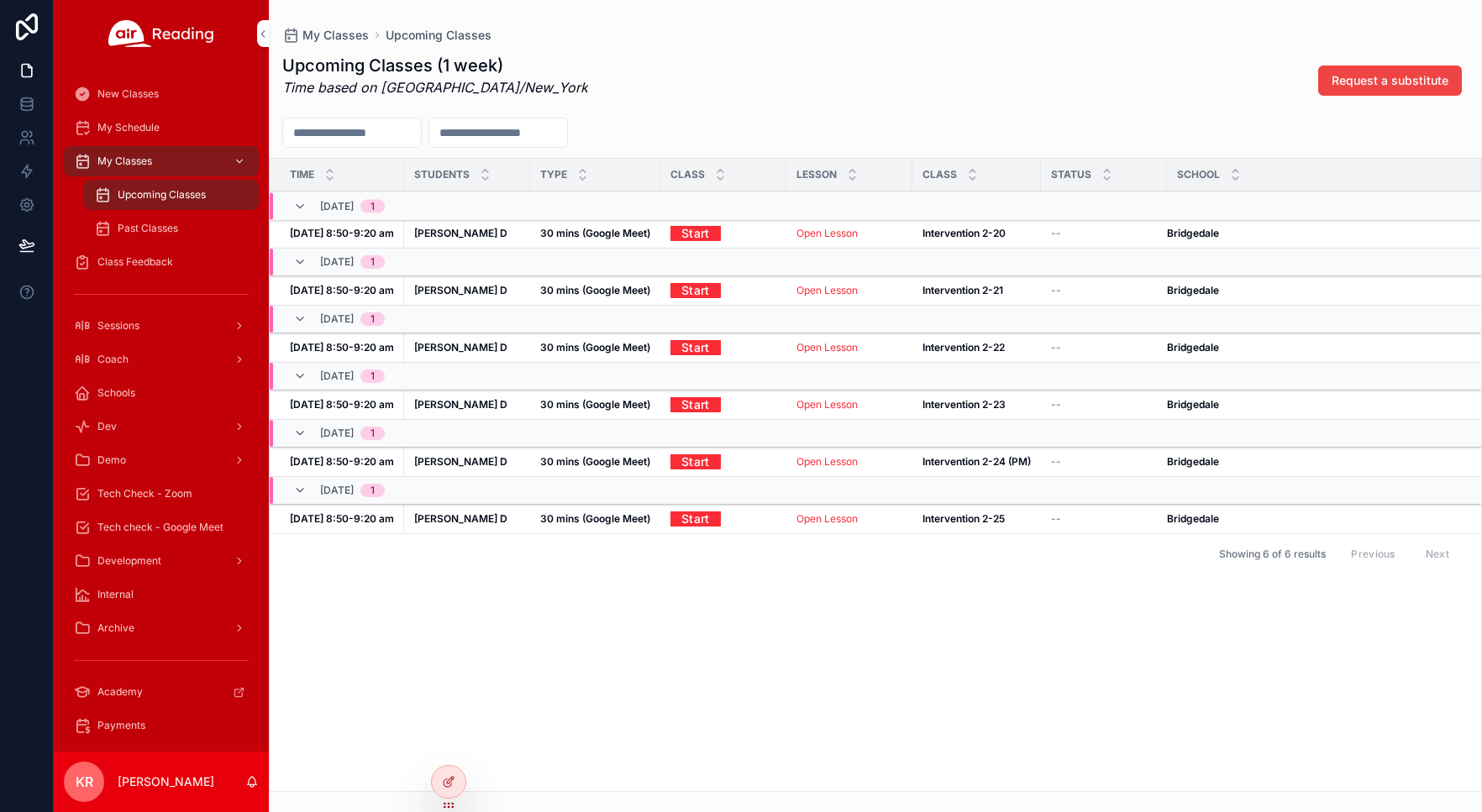
click at [120, 354] on span "Coach" at bounding box center [113, 360] width 31 height 14
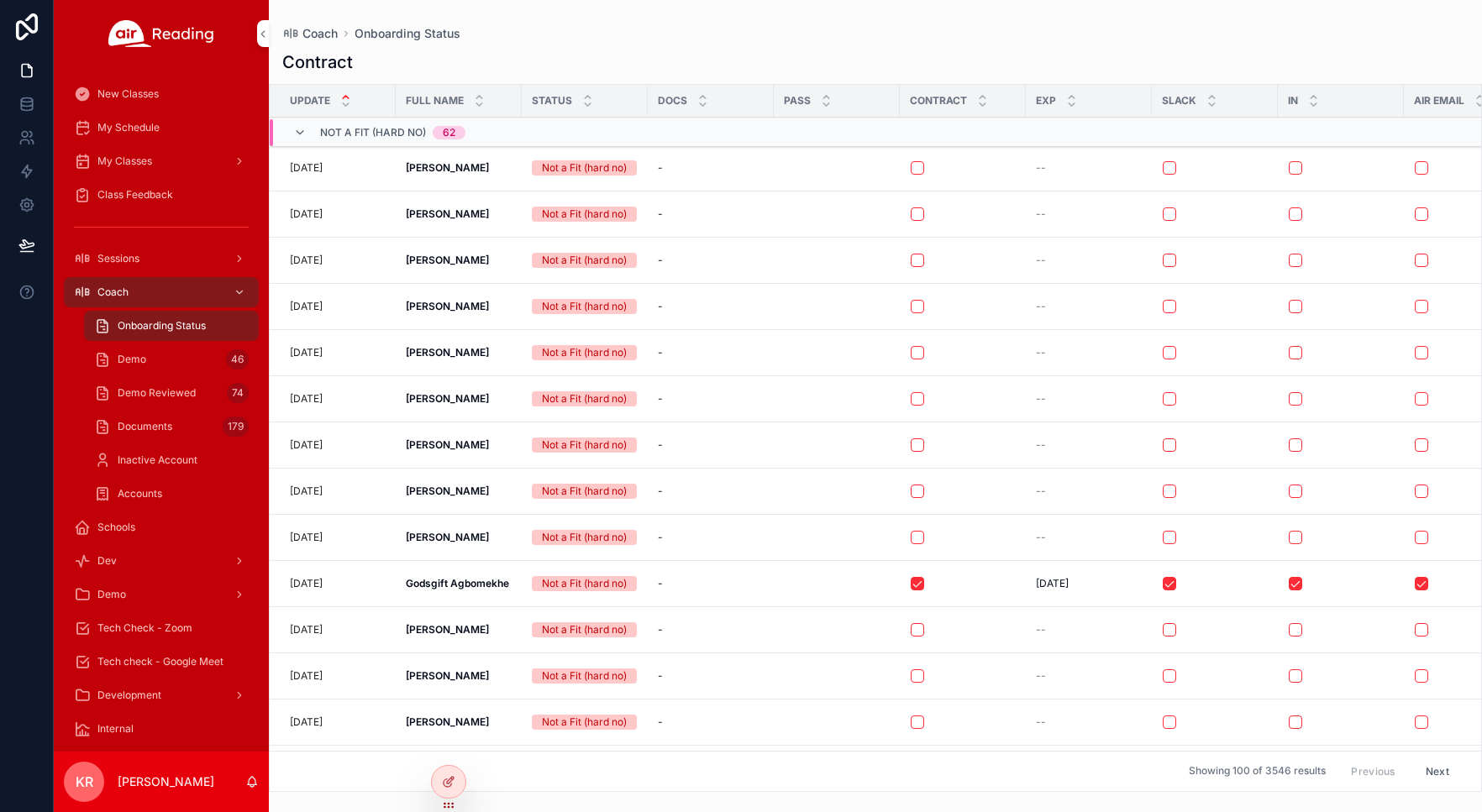
click at [190, 623] on span "Tech Check - Zoom" at bounding box center [144, 629] width 95 height 14
